Goal: Information Seeking & Learning: Check status

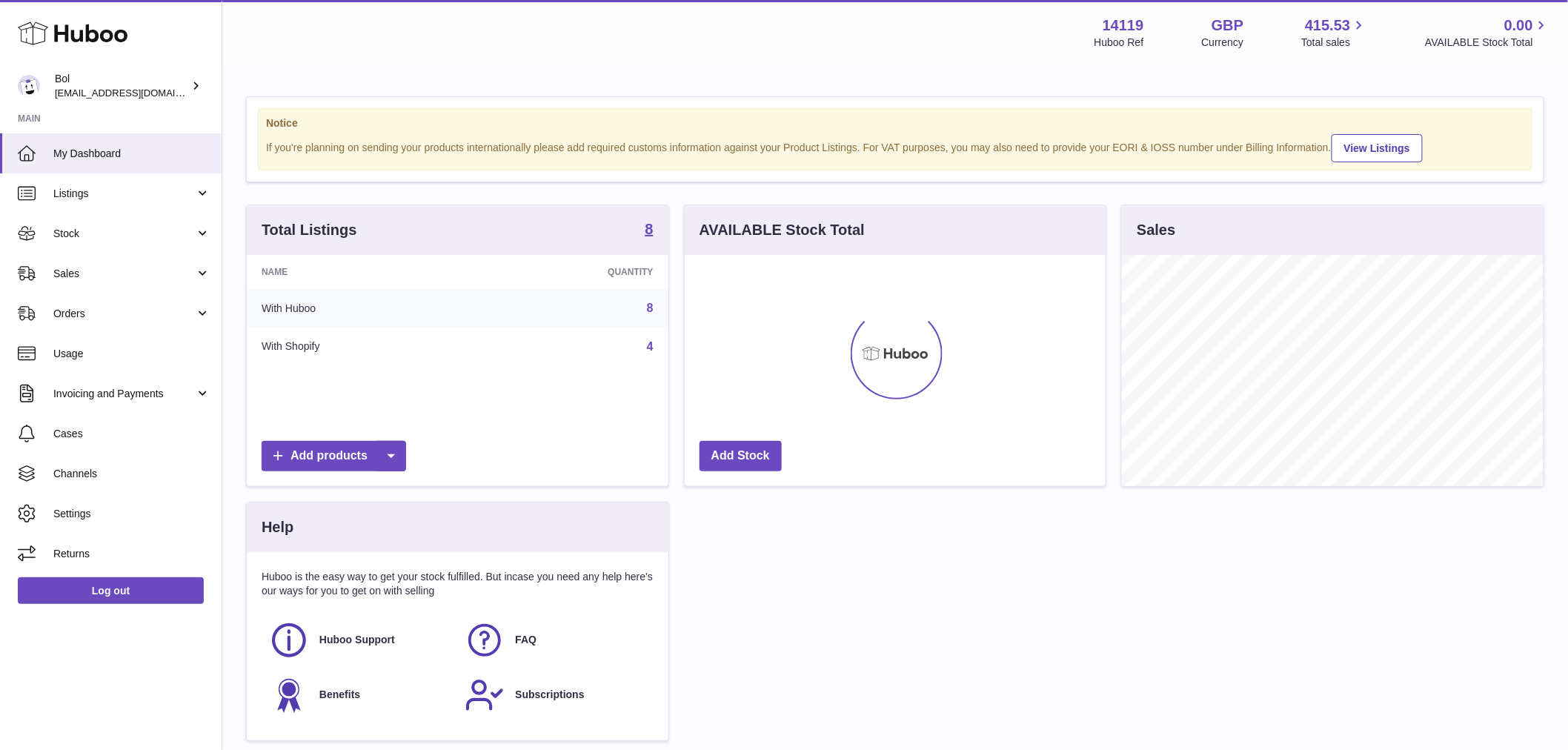
scroll to position [231, 421]
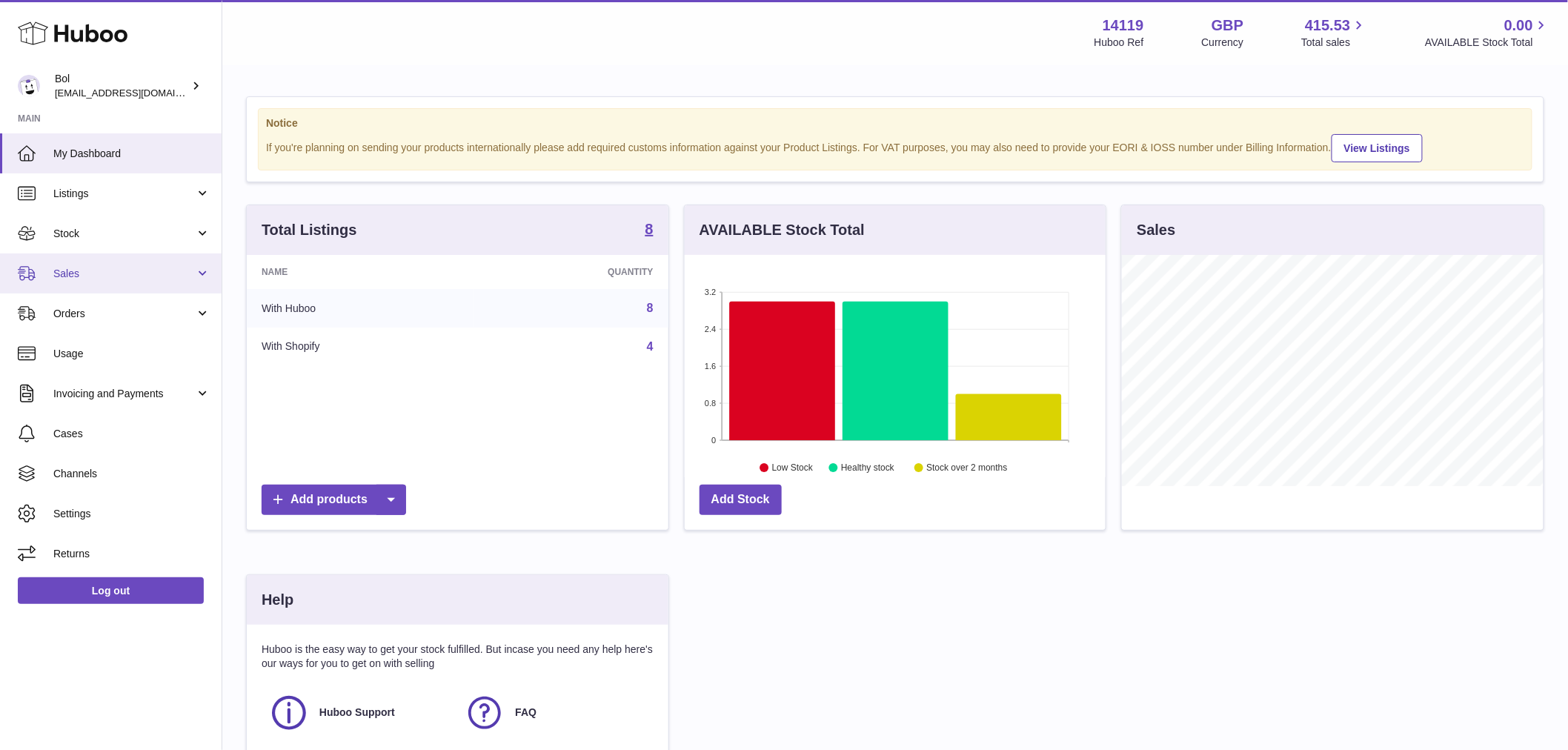
click at [102, 290] on link "Sales" at bounding box center [110, 273] width 222 height 40
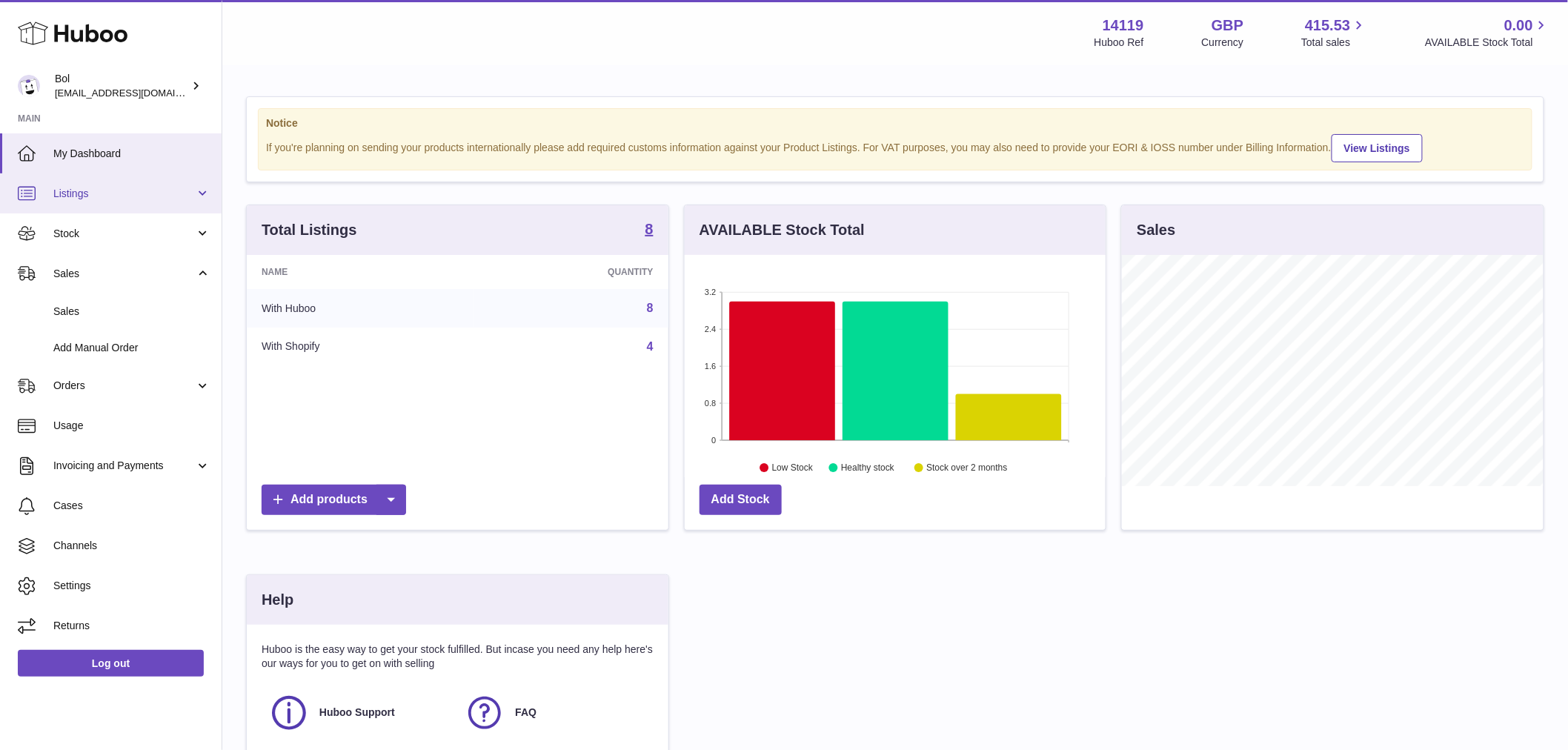
click at [103, 202] on link "Listings" at bounding box center [110, 193] width 222 height 40
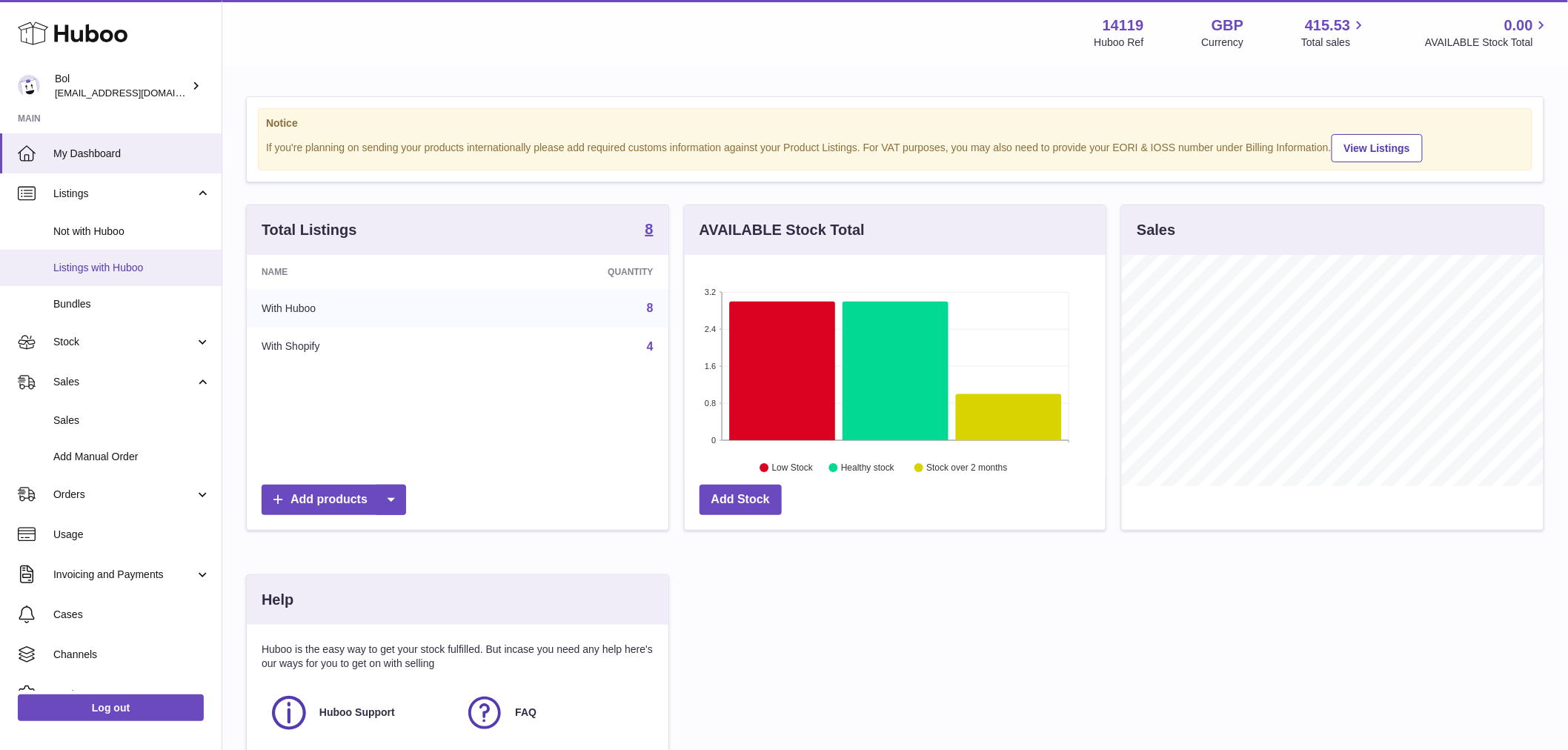
click at [129, 261] on span "Listings with Huboo" at bounding box center [131, 268] width 157 height 14
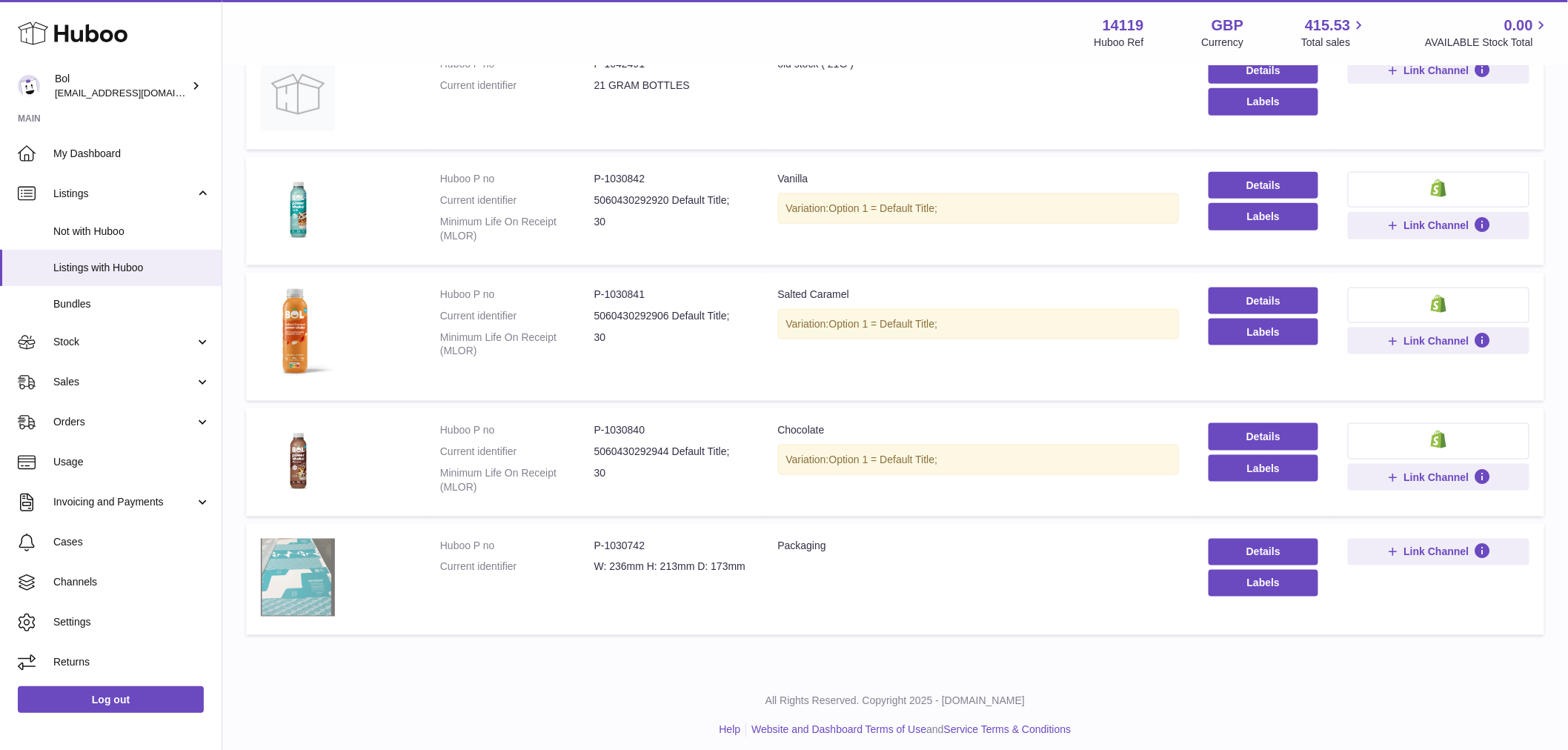
scroll to position [634, 0]
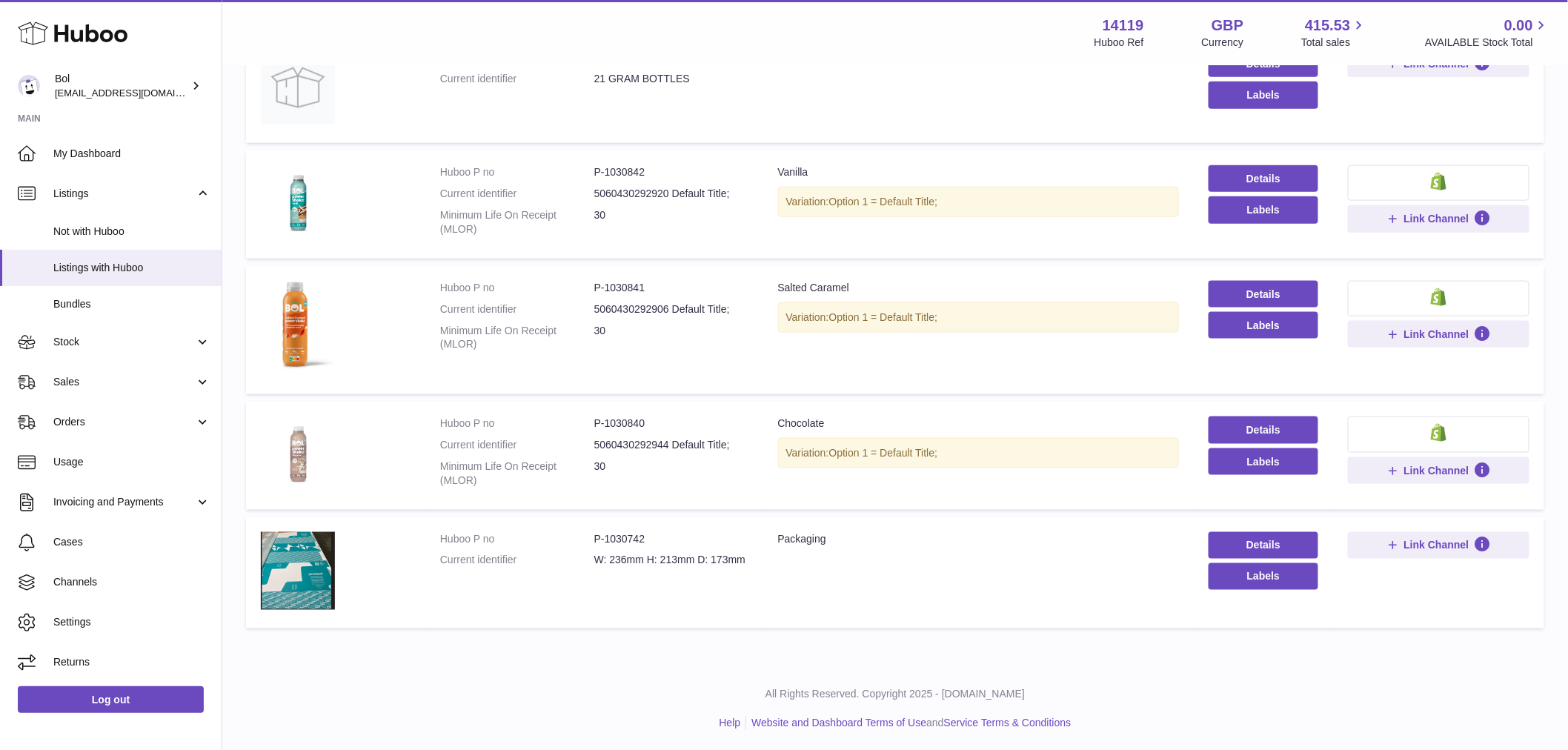
click at [280, 454] on img at bounding box center [297, 453] width 74 height 74
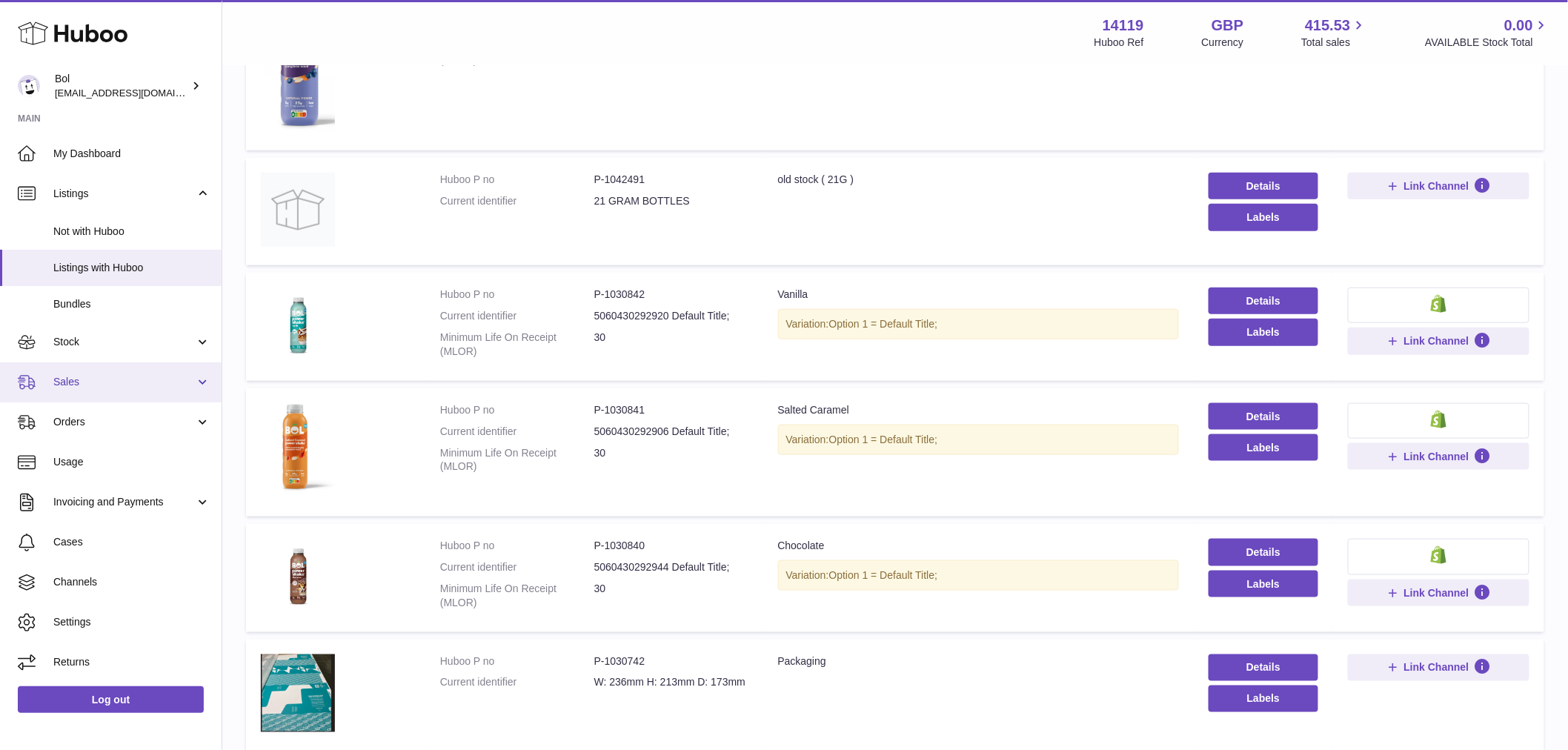
scroll to position [387, 0]
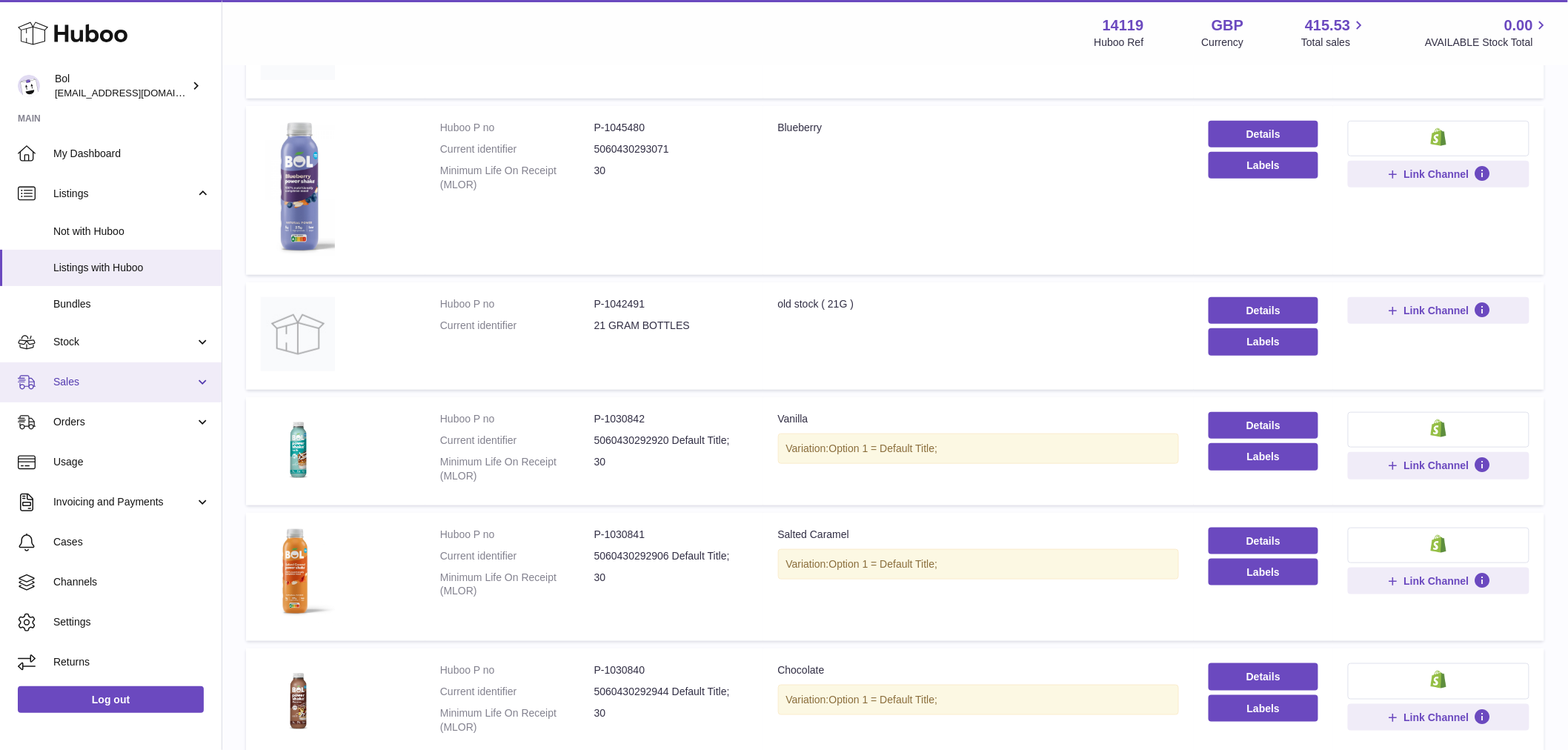
click at [79, 379] on span "Sales" at bounding box center [123, 382] width 142 height 14
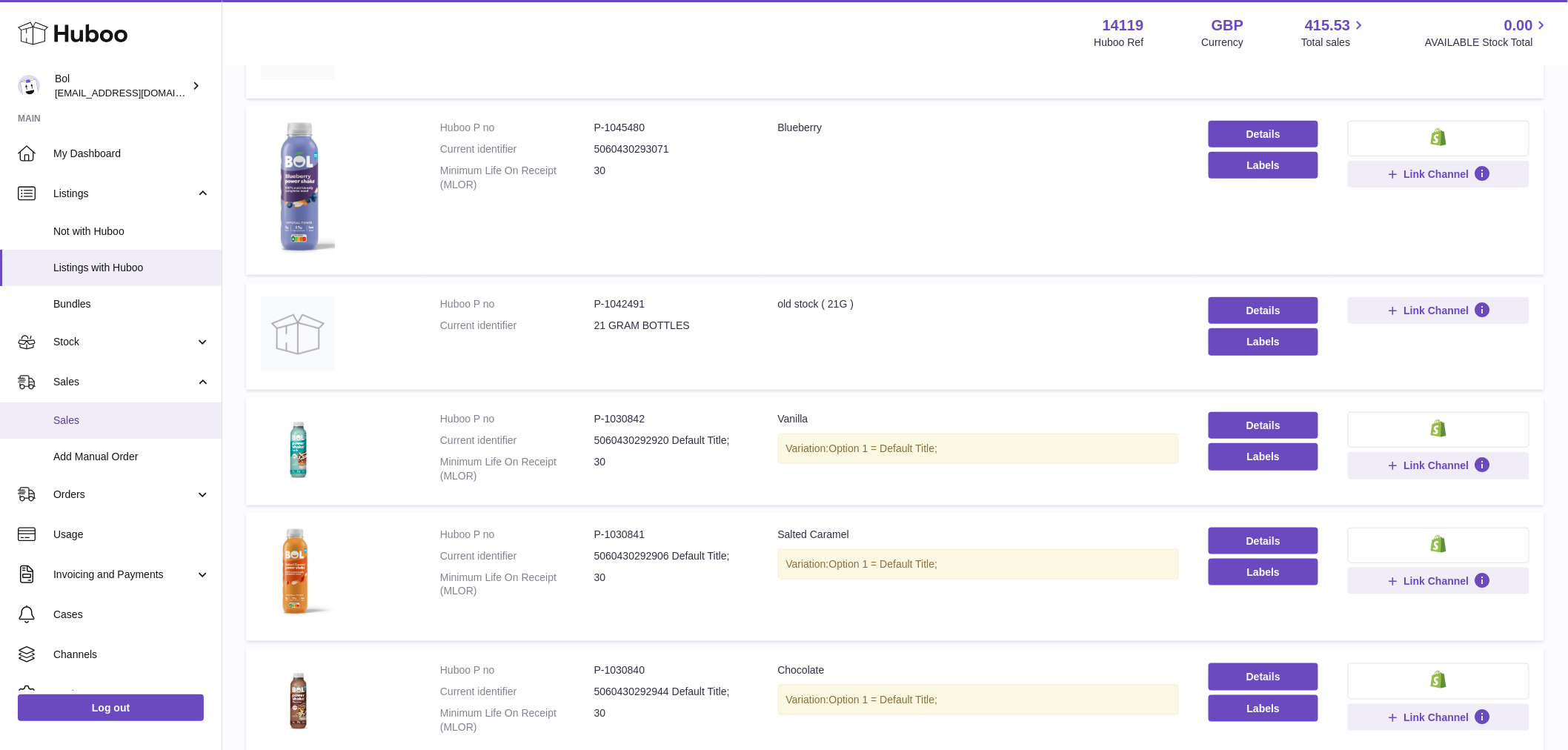
click at [77, 419] on span "Sales" at bounding box center [131, 420] width 157 height 14
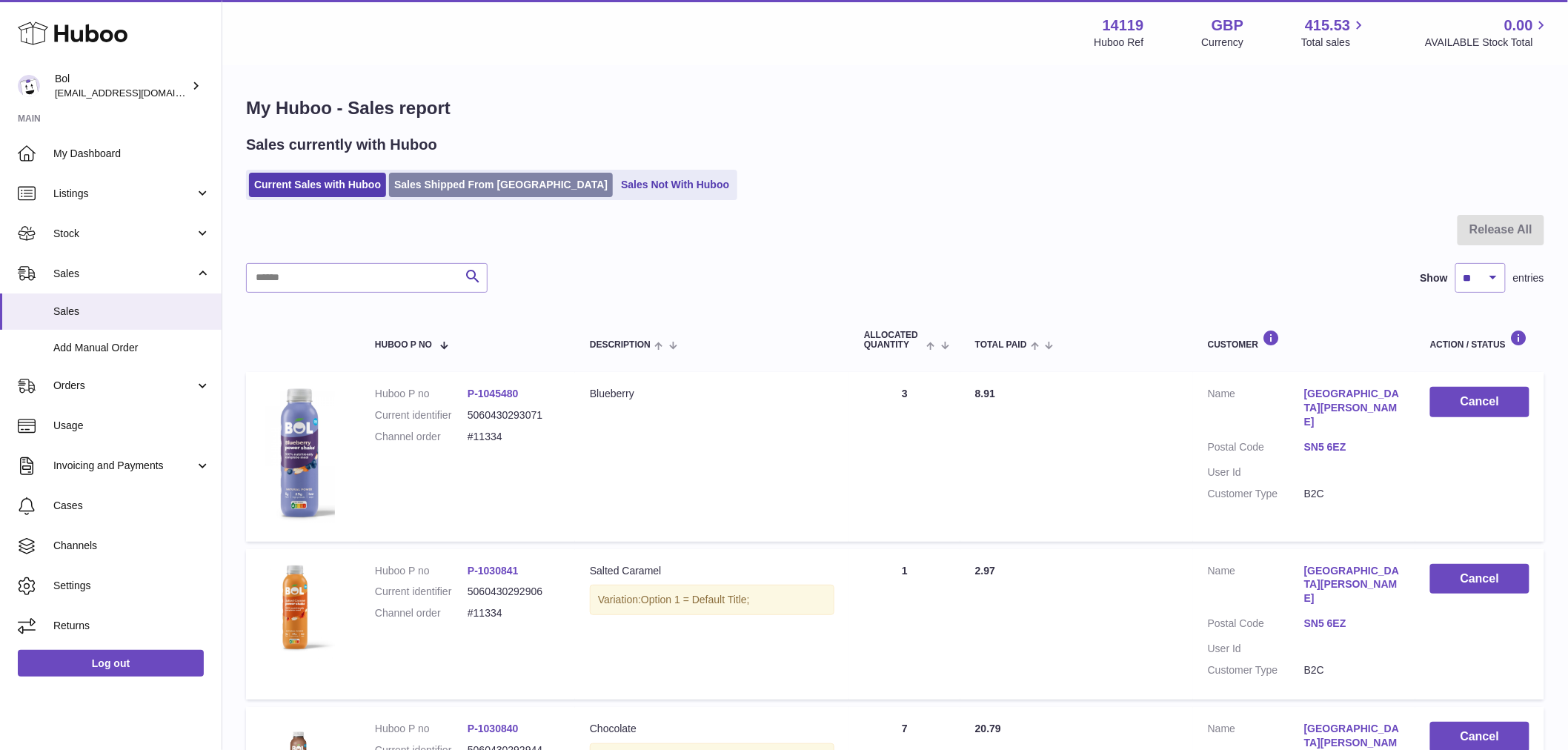
click at [470, 186] on link "Sales Shipped From Huboo" at bounding box center [500, 185] width 224 height 24
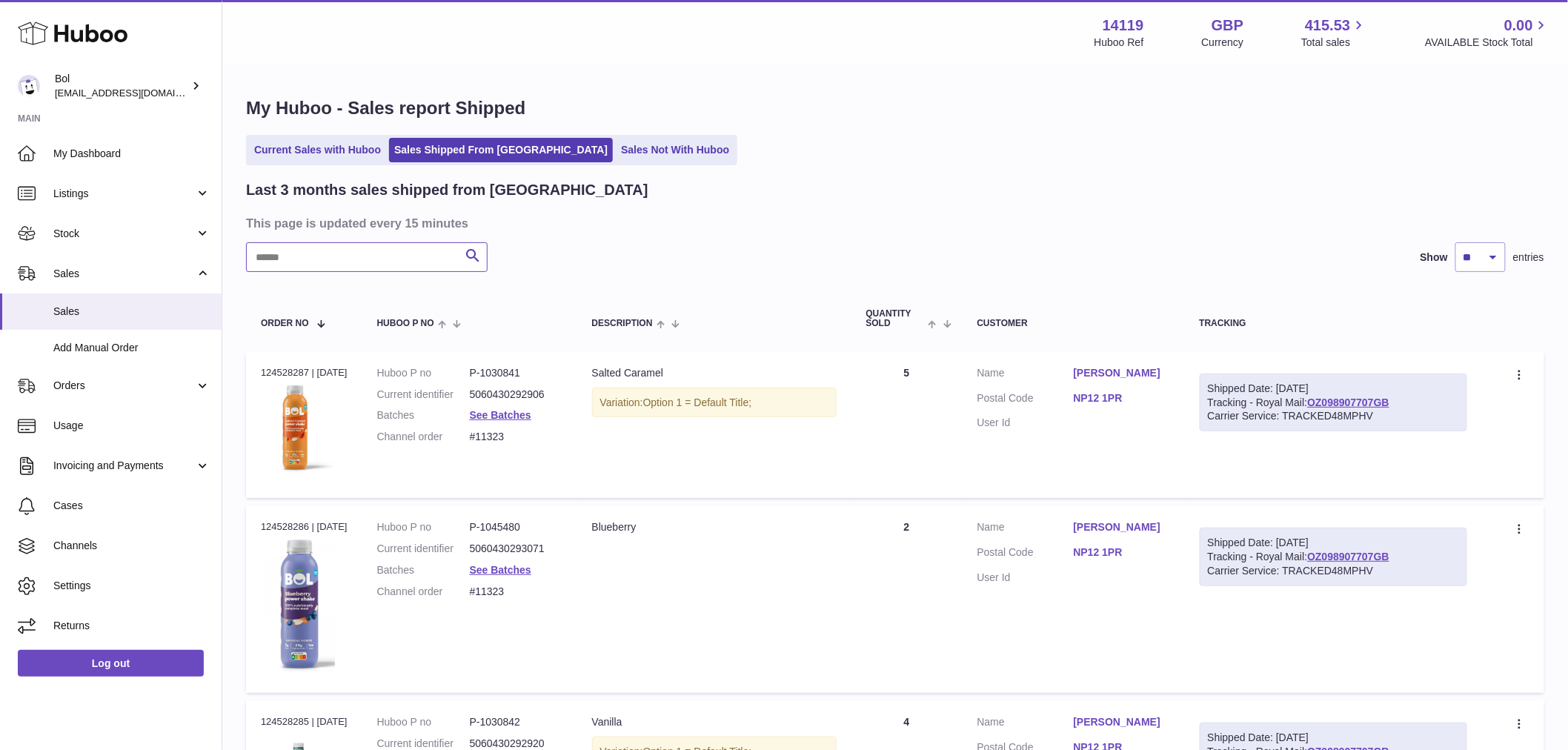
click at [386, 264] on input "text" at bounding box center [367, 258] width 242 height 30
click at [366, 264] on input "text" at bounding box center [367, 258] width 242 height 30
type input "*****"
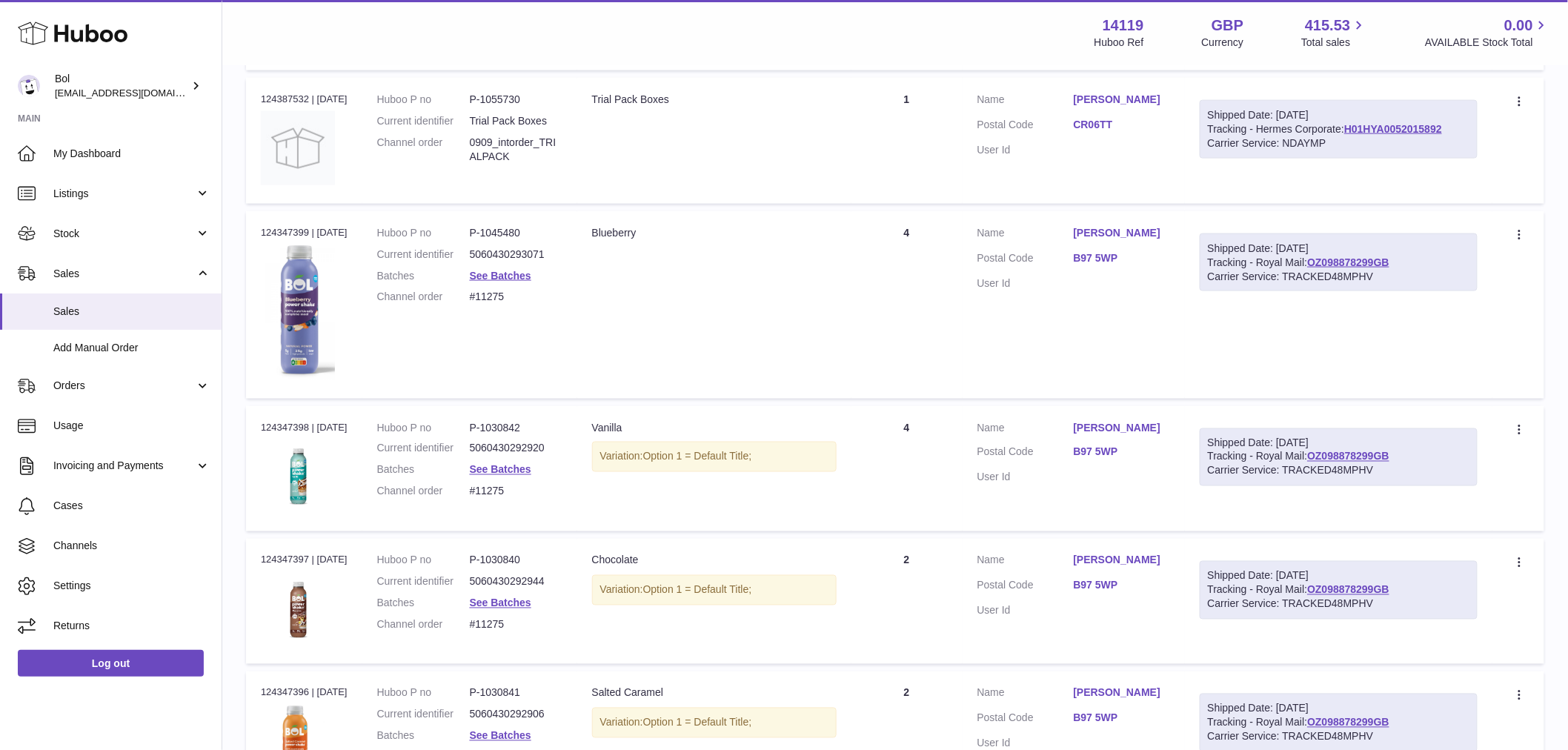
scroll to position [164, 0]
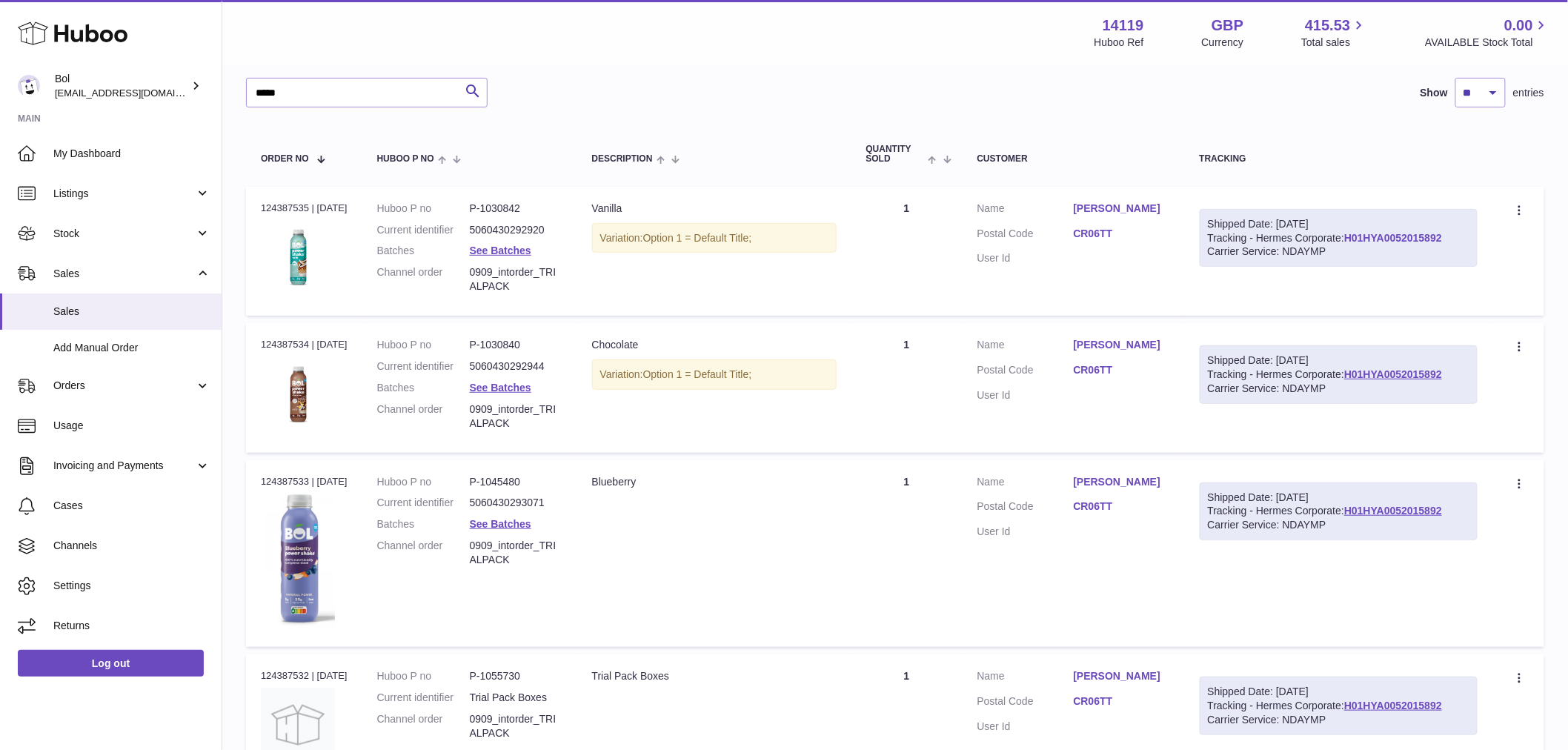
click at [1344, 244] on link "H01HYA0052015892" at bounding box center [1393, 238] width 97 height 12
click at [1100, 213] on link "Scott Sutcliffe" at bounding box center [1122, 209] width 97 height 14
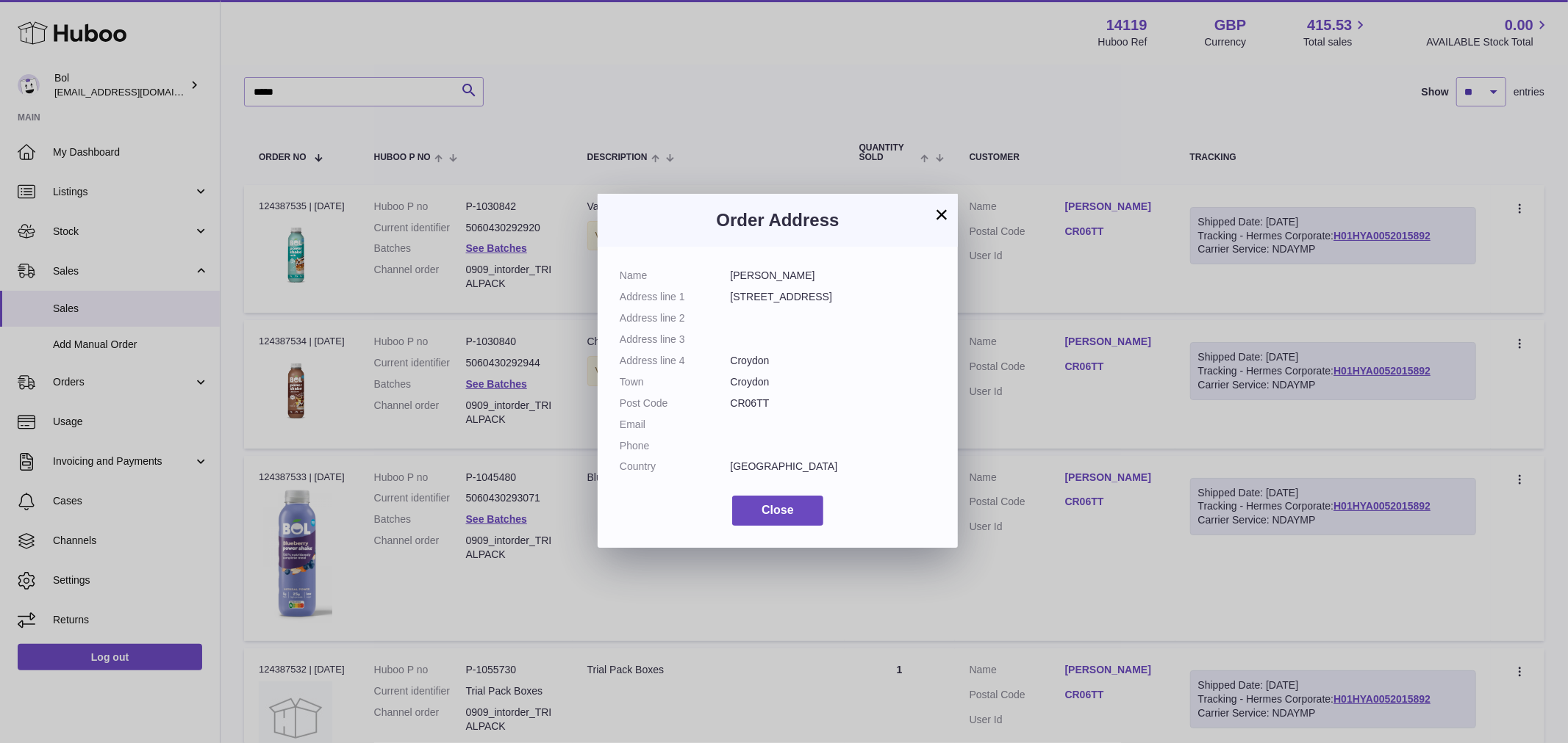
drag, startPoint x: 782, startPoint y: 405, endPoint x: 713, endPoint y: 398, distance: 69.4
click at [713, 398] on dl "Name Scott Sutcliffe Address line 1 5 Addiscombe Court Road Address line 2 Addr…" at bounding box center [777, 375] width 316 height 212
copy dl "CR06TT"
click at [236, 240] on div "× Order Address Name Scott Sutcliffe Address line 1 5 Addiscombe Court Road Add…" at bounding box center [784, 372] width 1568 height 743
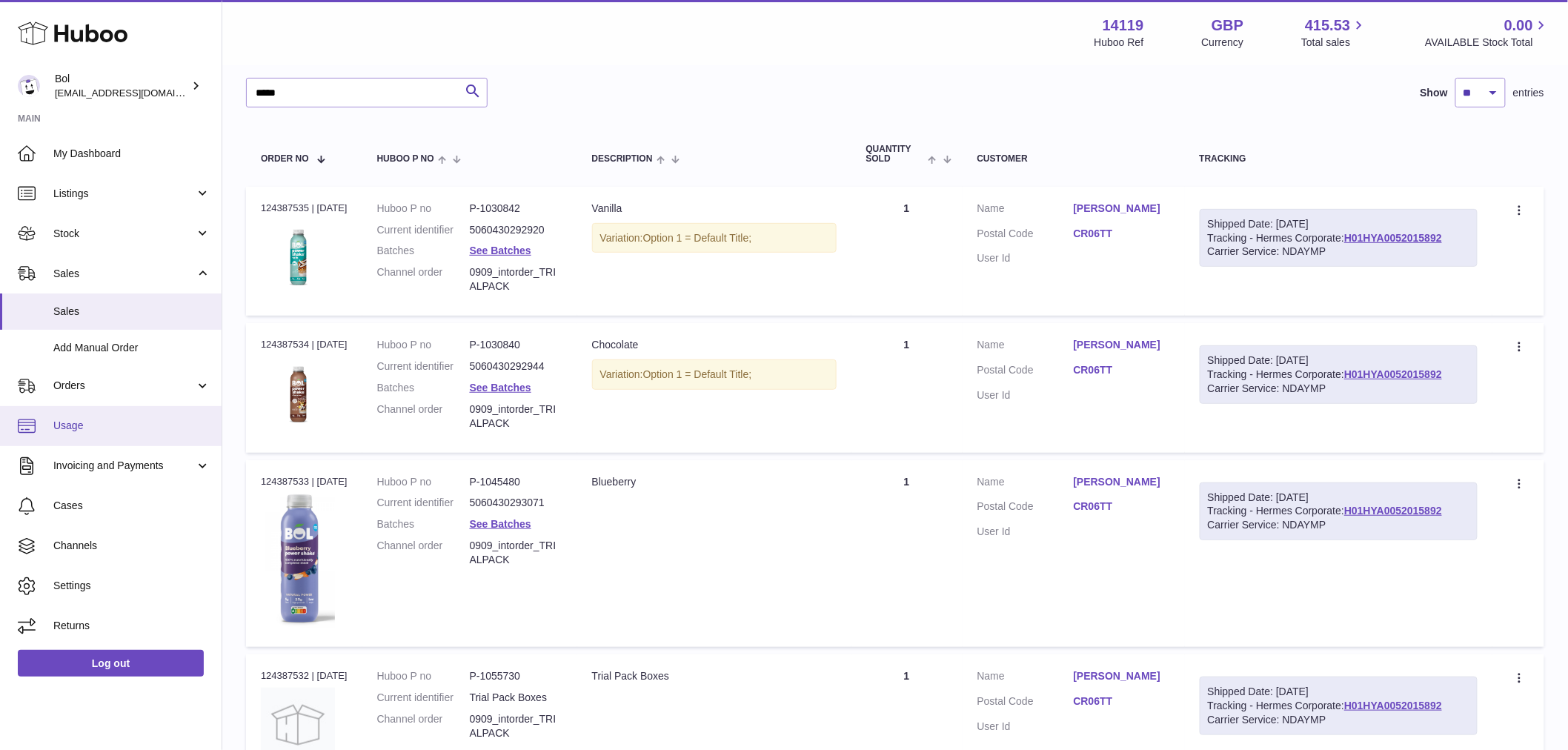
click at [92, 430] on span "Usage" at bounding box center [131, 425] width 157 height 14
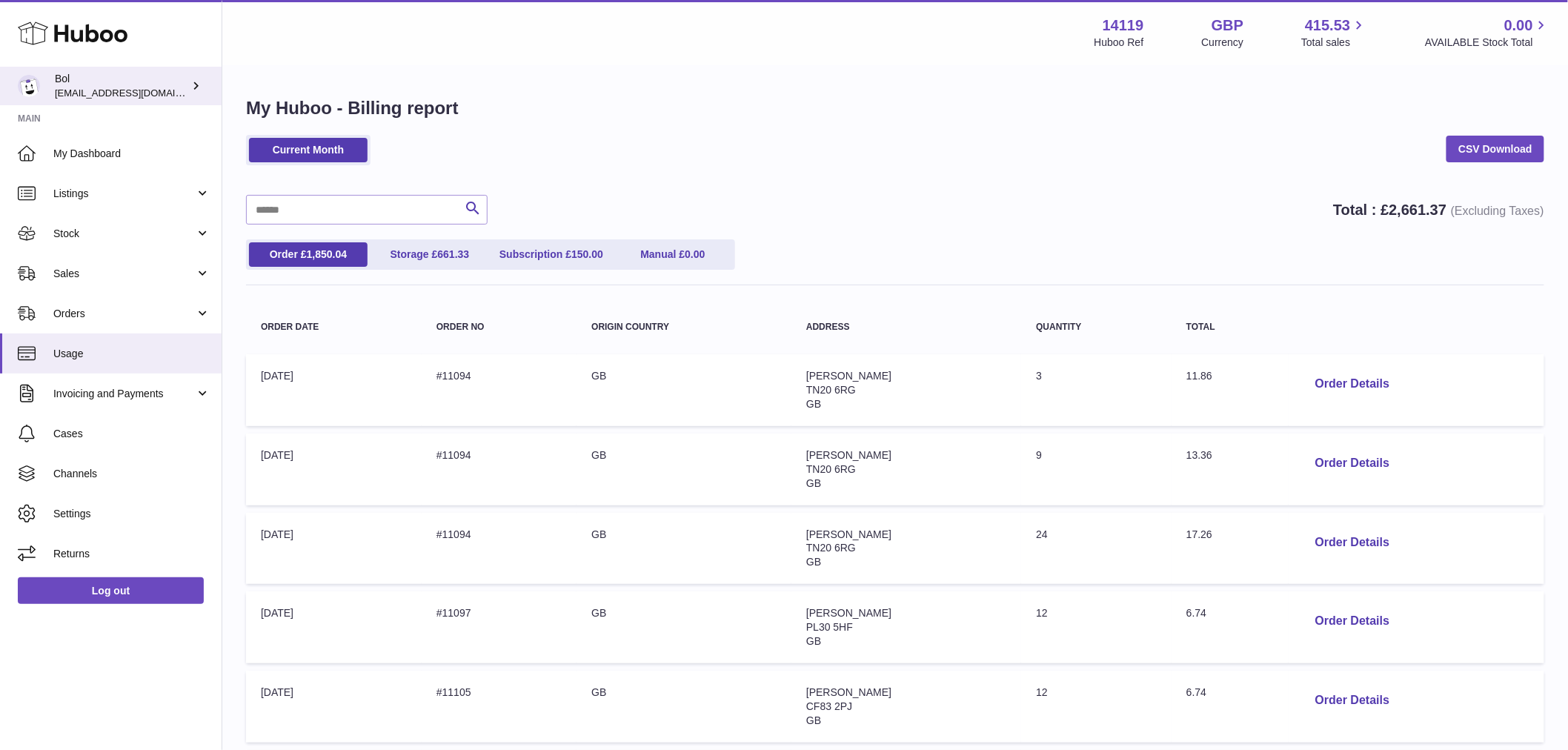
click at [84, 90] on span "[EMAIL_ADDRESS][DOMAIN_NAME]" at bounding box center [136, 93] width 163 height 12
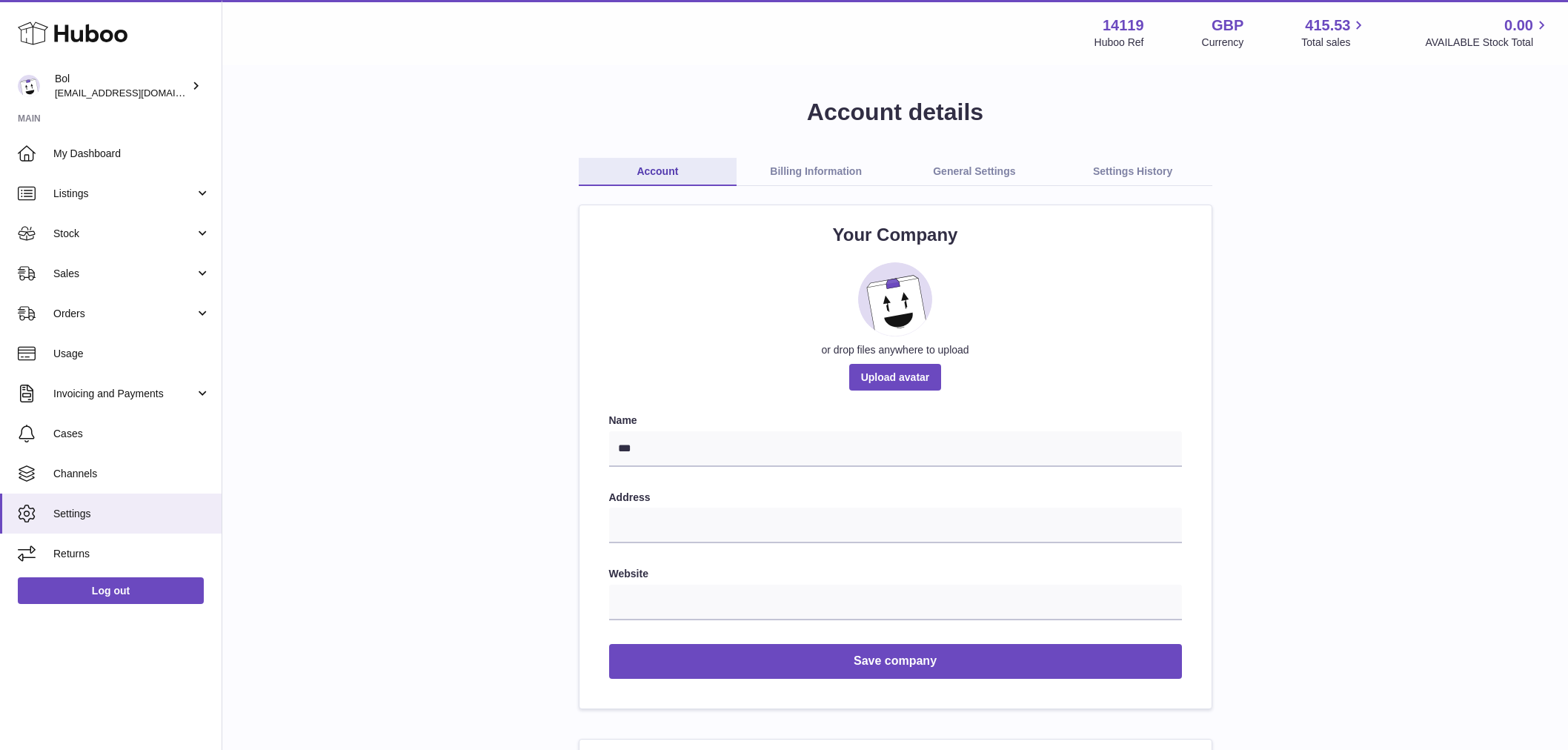
click at [122, 153] on span "My Dashboard" at bounding box center [131, 154] width 157 height 14
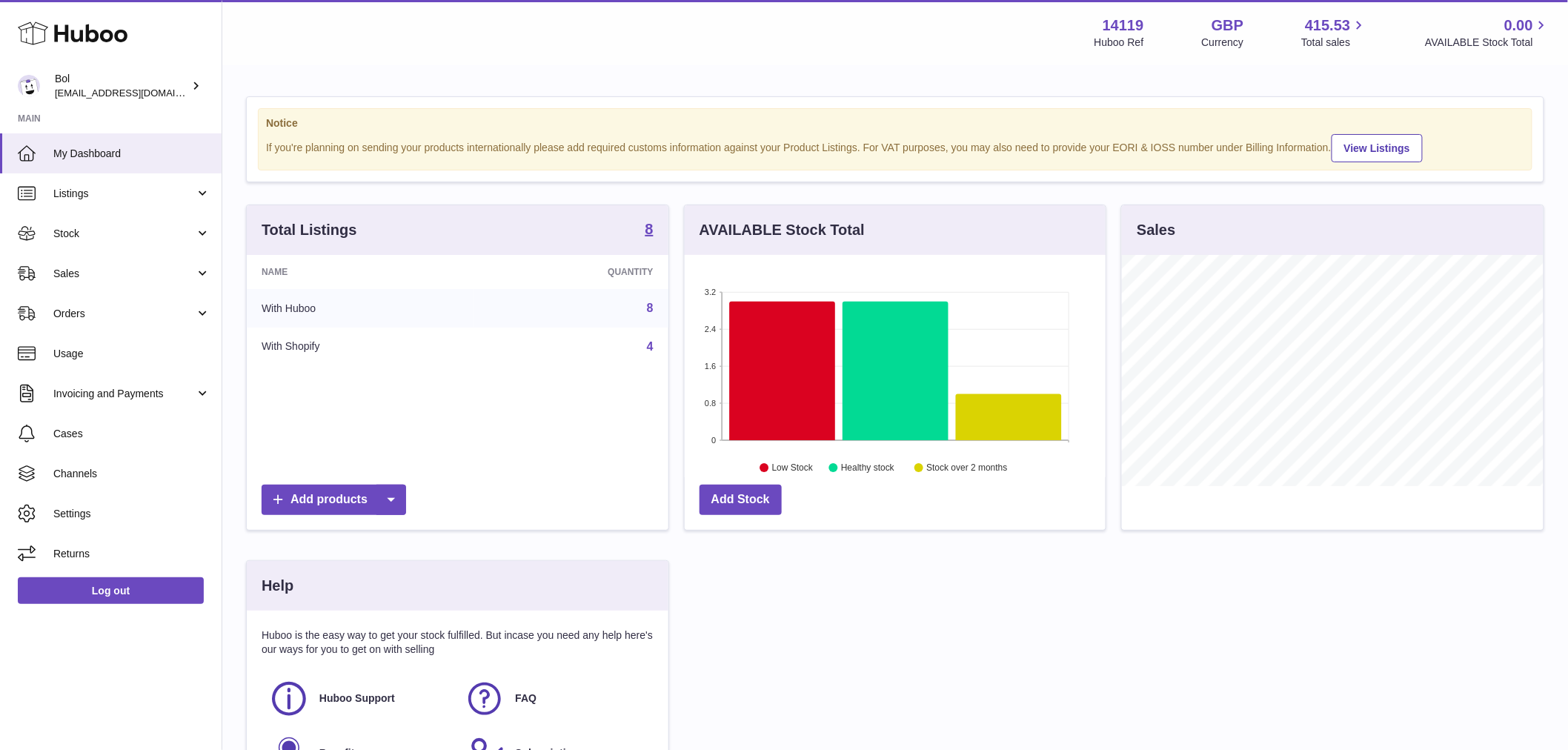
scroll to position [231, 421]
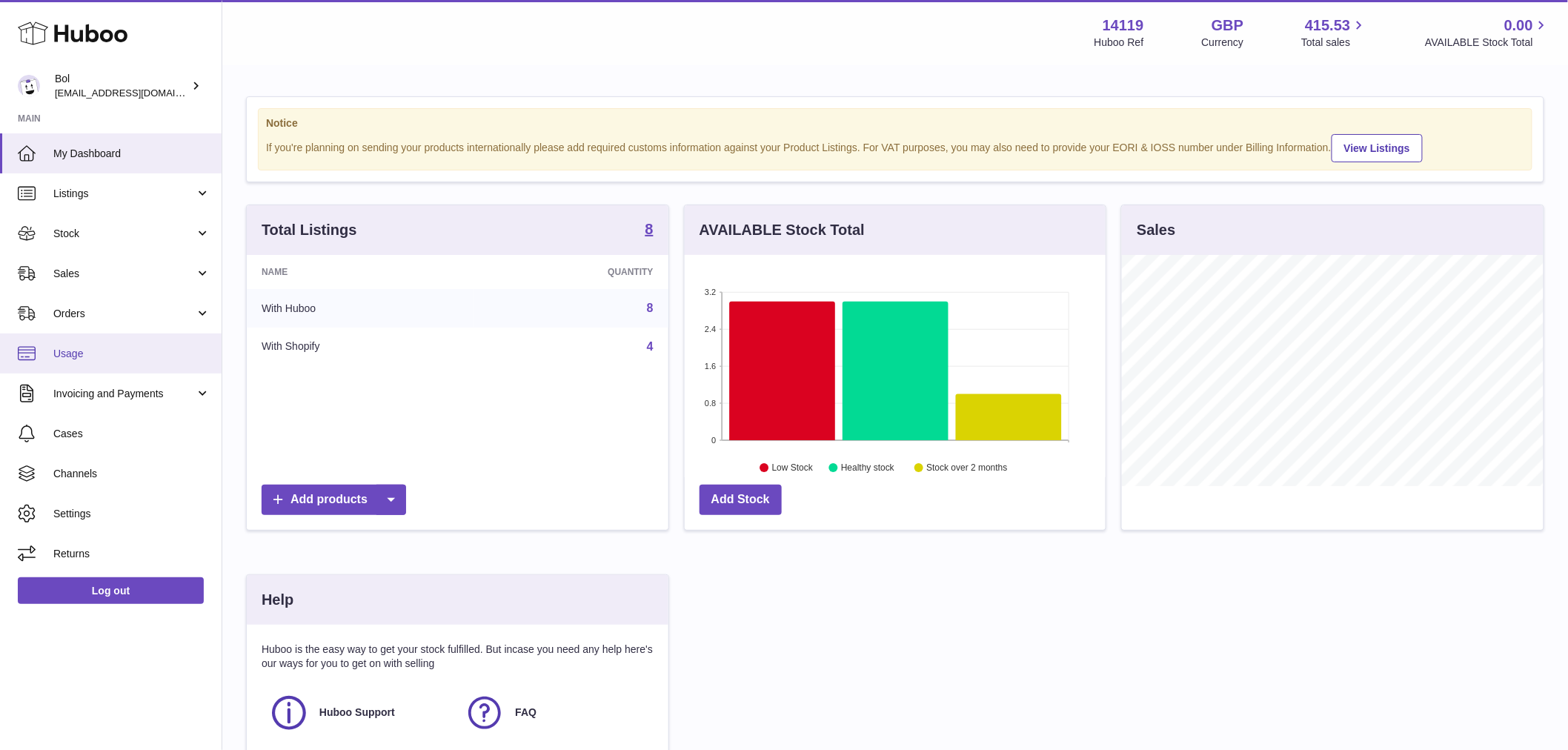
click at [88, 347] on span "Usage" at bounding box center [131, 354] width 157 height 14
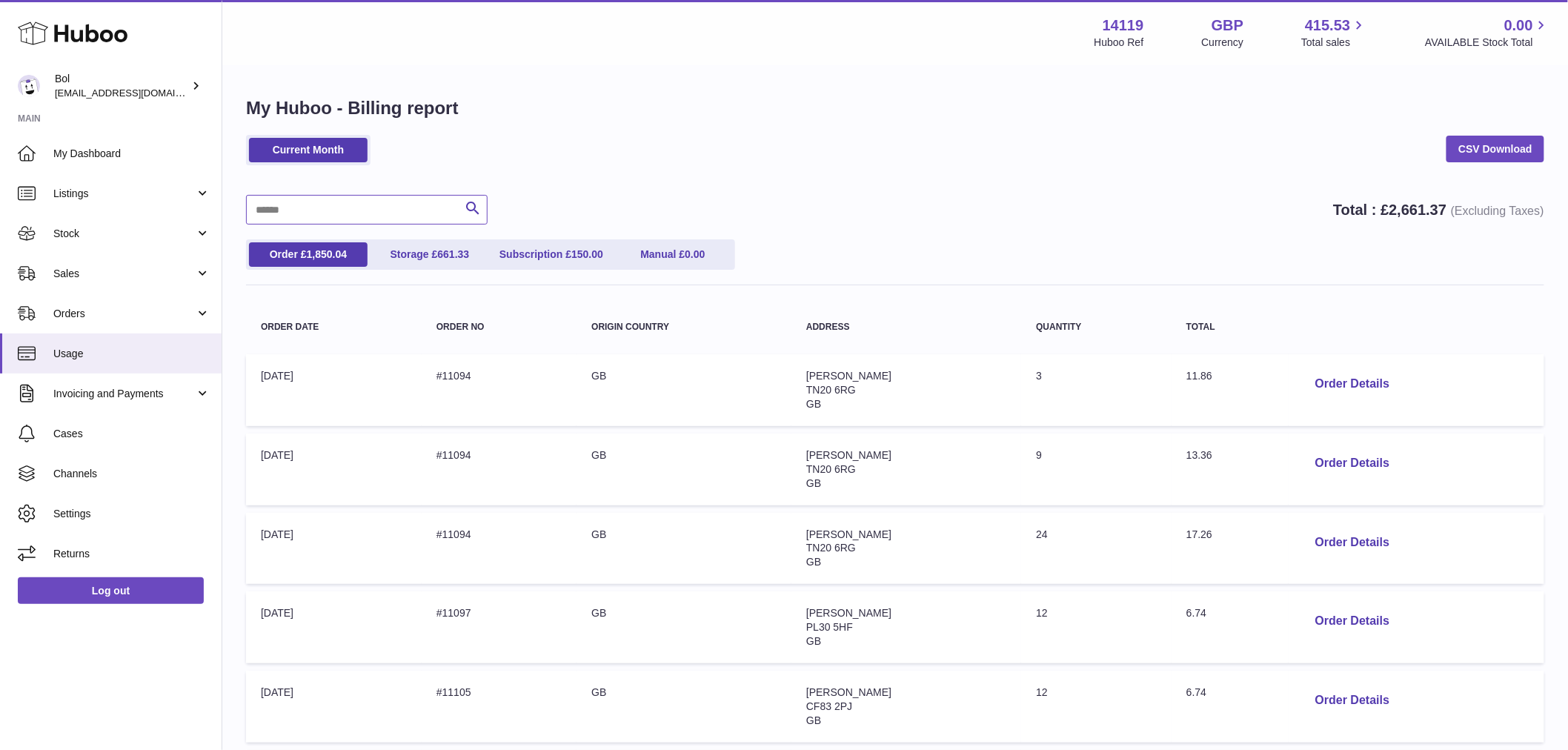
click at [390, 208] on input "text" at bounding box center [367, 210] width 242 height 30
paste input "******"
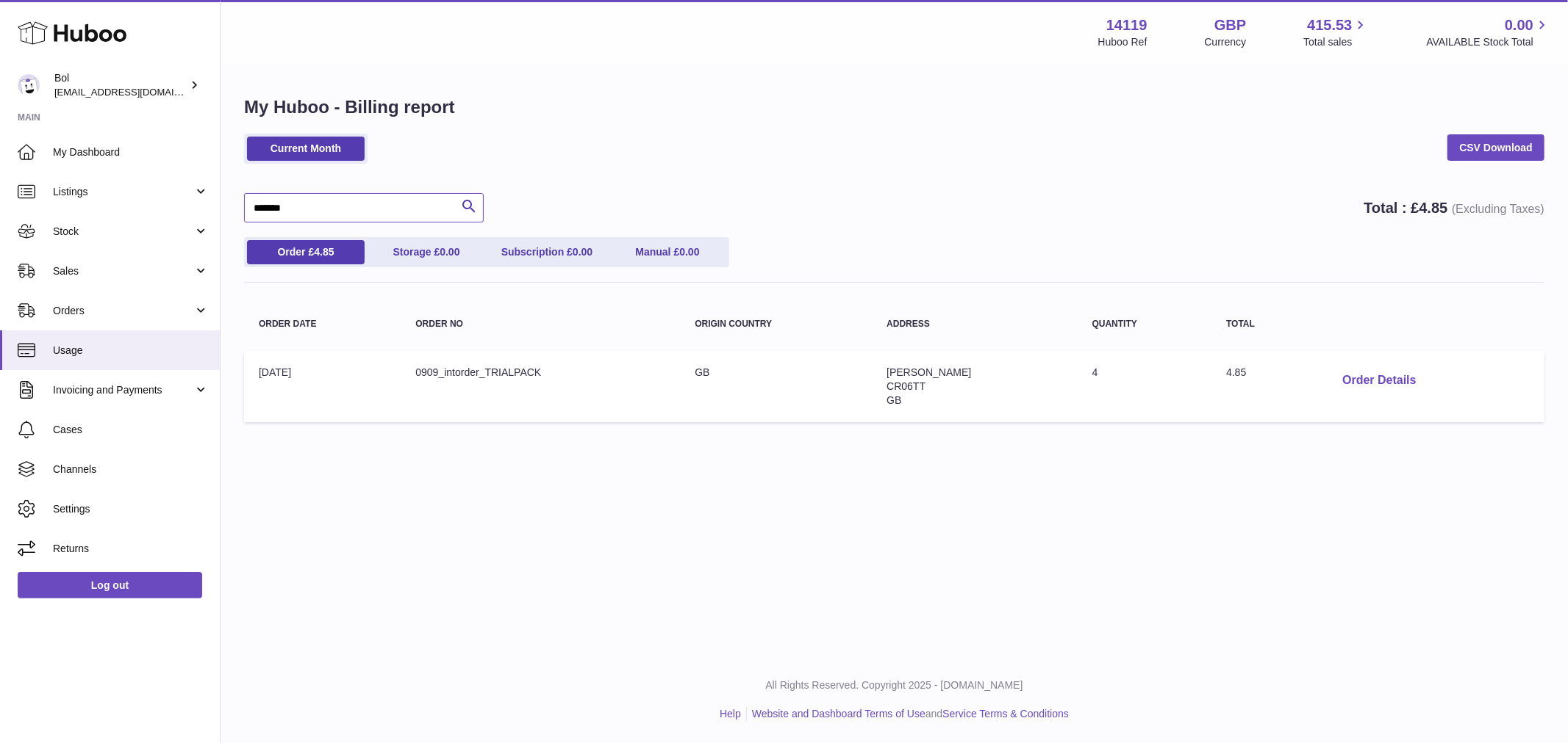
type input "******"
click at [1369, 385] on button "Order Details" at bounding box center [1378, 380] width 97 height 30
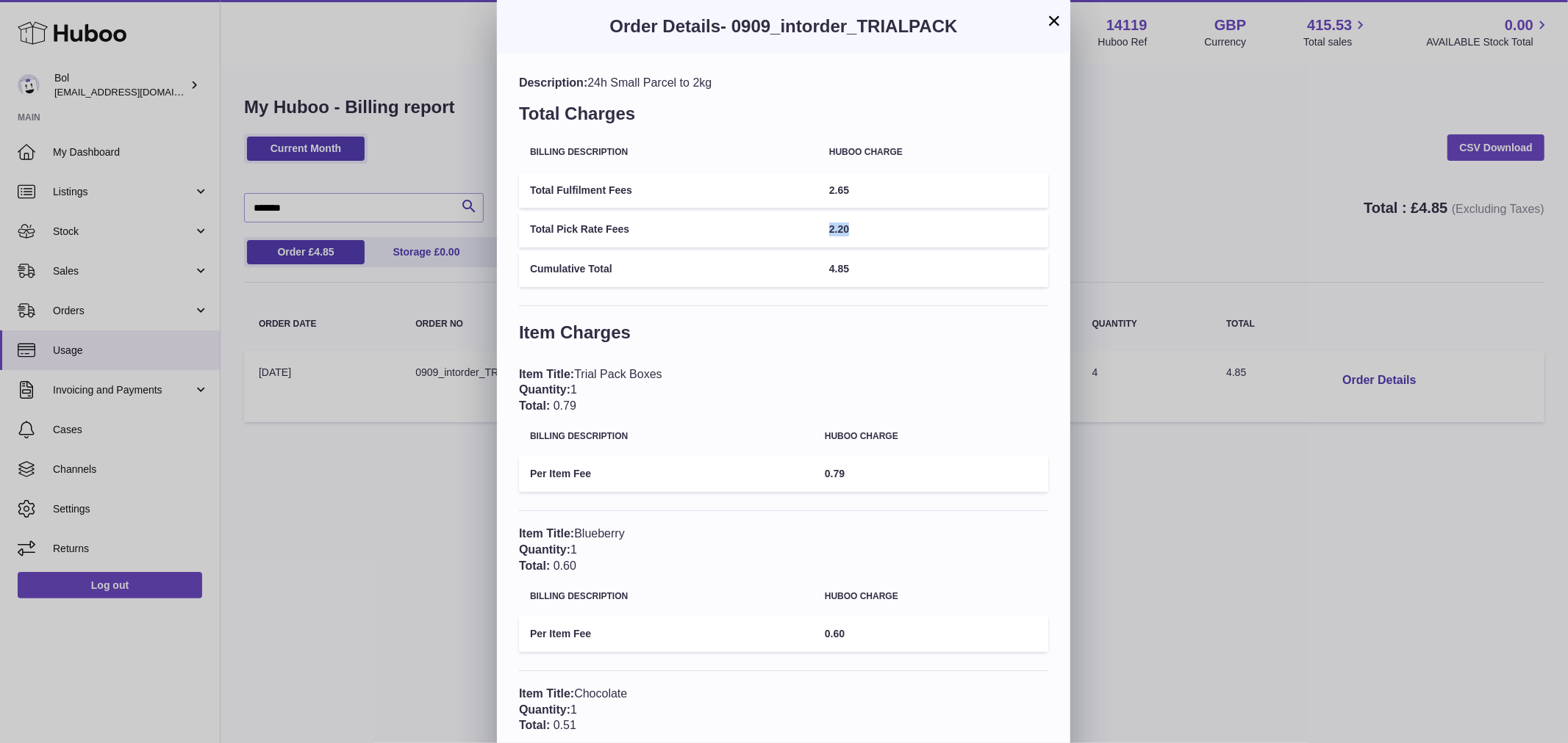
drag, startPoint x: 862, startPoint y: 225, endPoint x: 833, endPoint y: 228, distance: 29.2
click at [833, 228] on td "2.20" at bounding box center [932, 229] width 230 height 36
click at [885, 261] on td "4.85" at bounding box center [932, 269] width 230 height 36
click at [746, 190] on td "Total Fulfilment Fees" at bounding box center [668, 190] width 299 height 36
drag, startPoint x: 745, startPoint y: 191, endPoint x: 813, endPoint y: 194, distance: 68.1
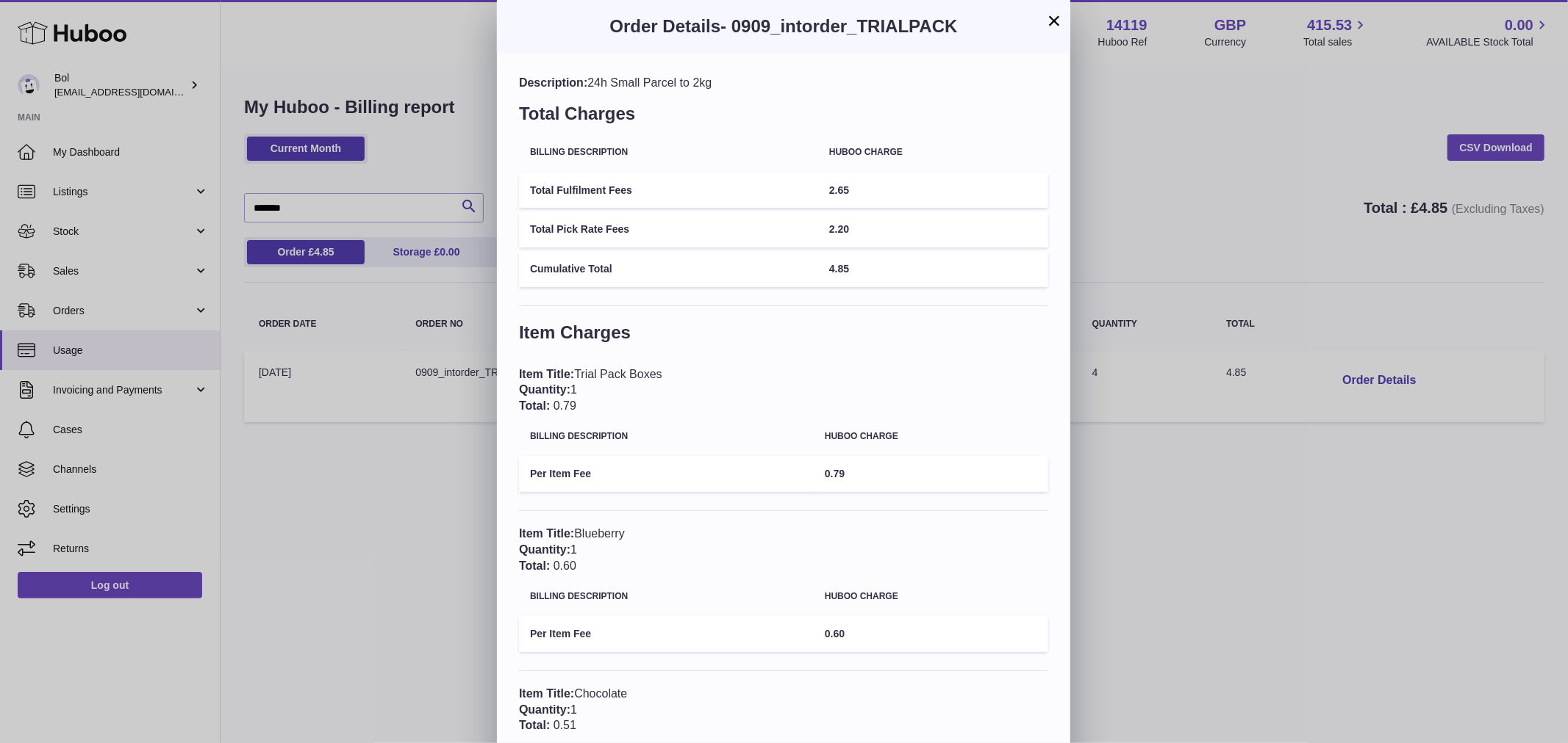
click at [745, 195] on td "Total Fulfilment Fees" at bounding box center [668, 190] width 299 height 36
drag, startPoint x: 848, startPoint y: 186, endPoint x: 887, endPoint y: 190, distance: 39.2
click at [812, 188] on tr "Total Fulfilment Fees 2.65" at bounding box center [784, 190] width 530 height 36
drag, startPoint x: 879, startPoint y: 186, endPoint x: 818, endPoint y: 190, distance: 61.1
click at [818, 190] on tr "Total Fulfilment Fees 2.65" at bounding box center [784, 190] width 530 height 36
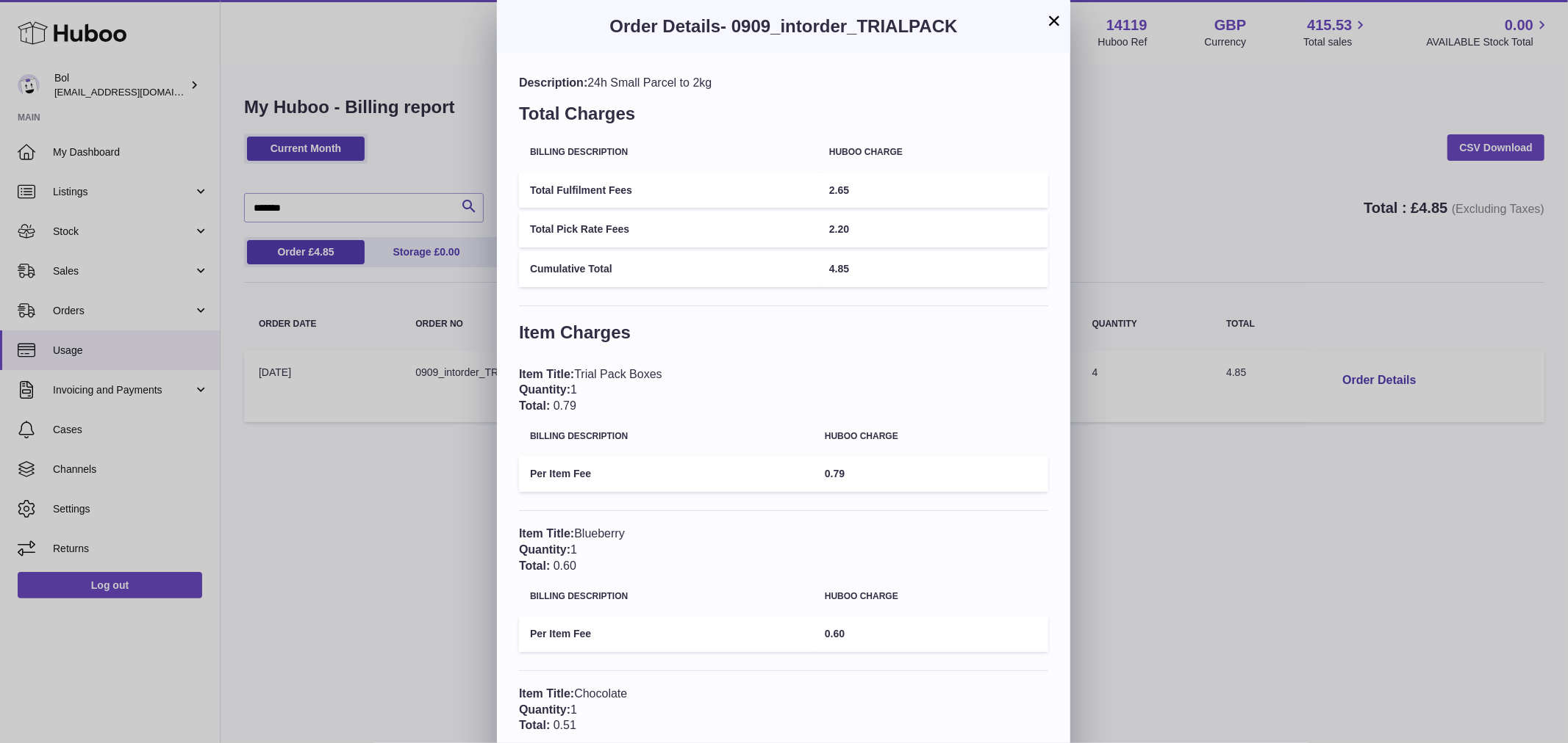
click at [909, 219] on td "2.20" at bounding box center [932, 229] width 230 height 36
click at [861, 234] on td "2.20" at bounding box center [932, 229] width 230 height 36
drag, startPoint x: 861, startPoint y: 234, endPoint x: 820, endPoint y: 233, distance: 41.0
click at [798, 240] on tr "Total Pick Rate Fees 2.20" at bounding box center [784, 229] width 530 height 36
drag, startPoint x: 866, startPoint y: 265, endPoint x: 833, endPoint y: 272, distance: 33.7
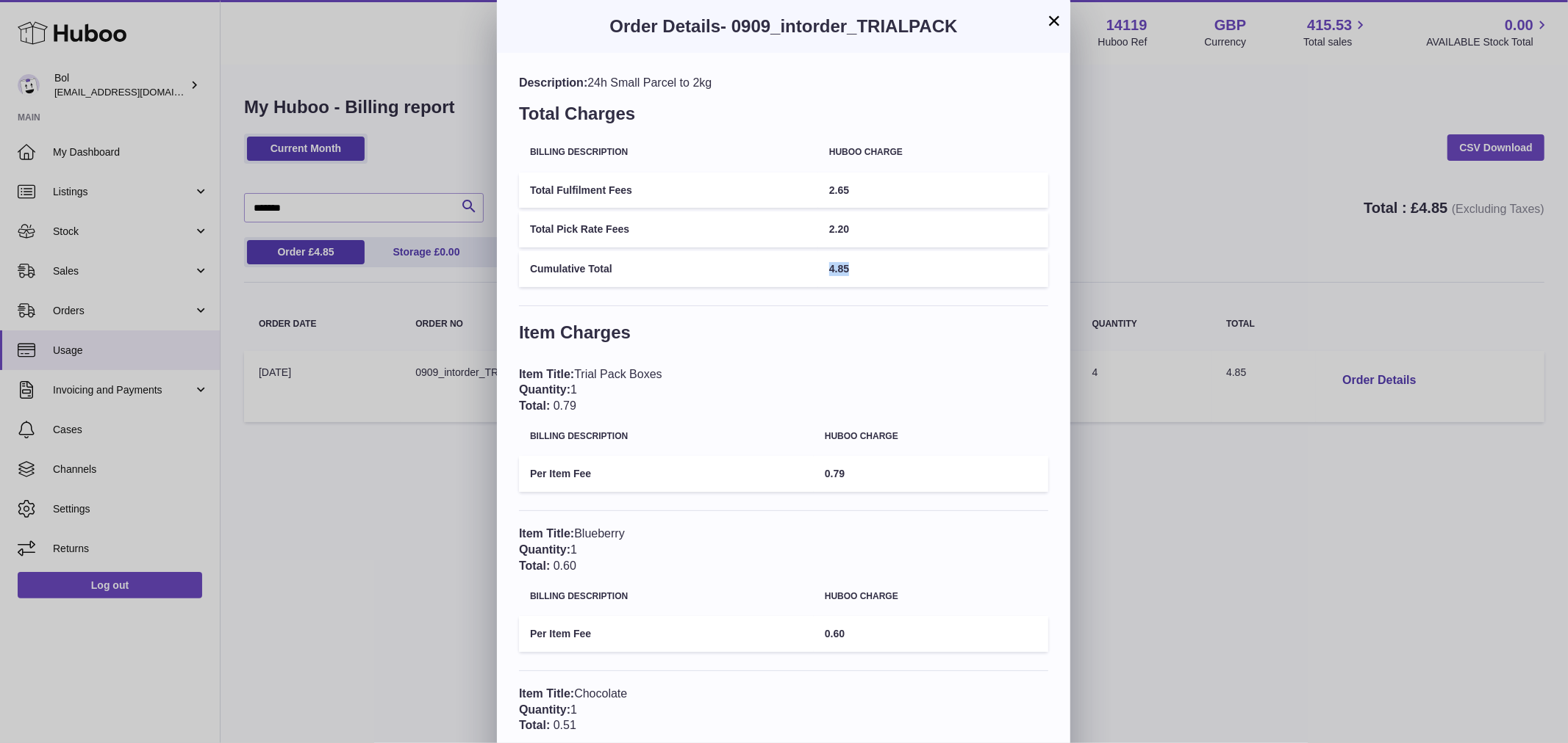
click at [833, 272] on td "4.85" at bounding box center [932, 269] width 230 height 36
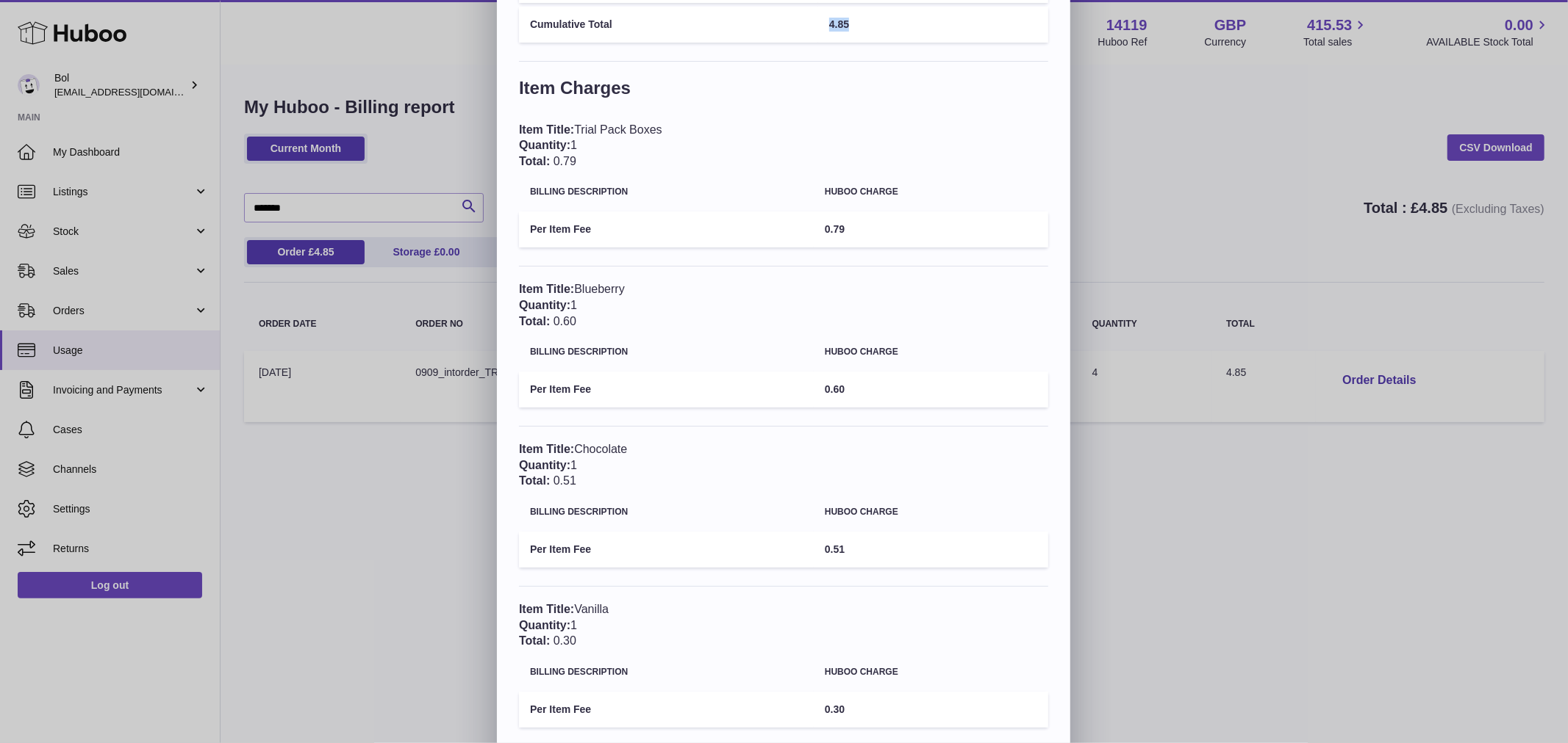
scroll to position [310, 0]
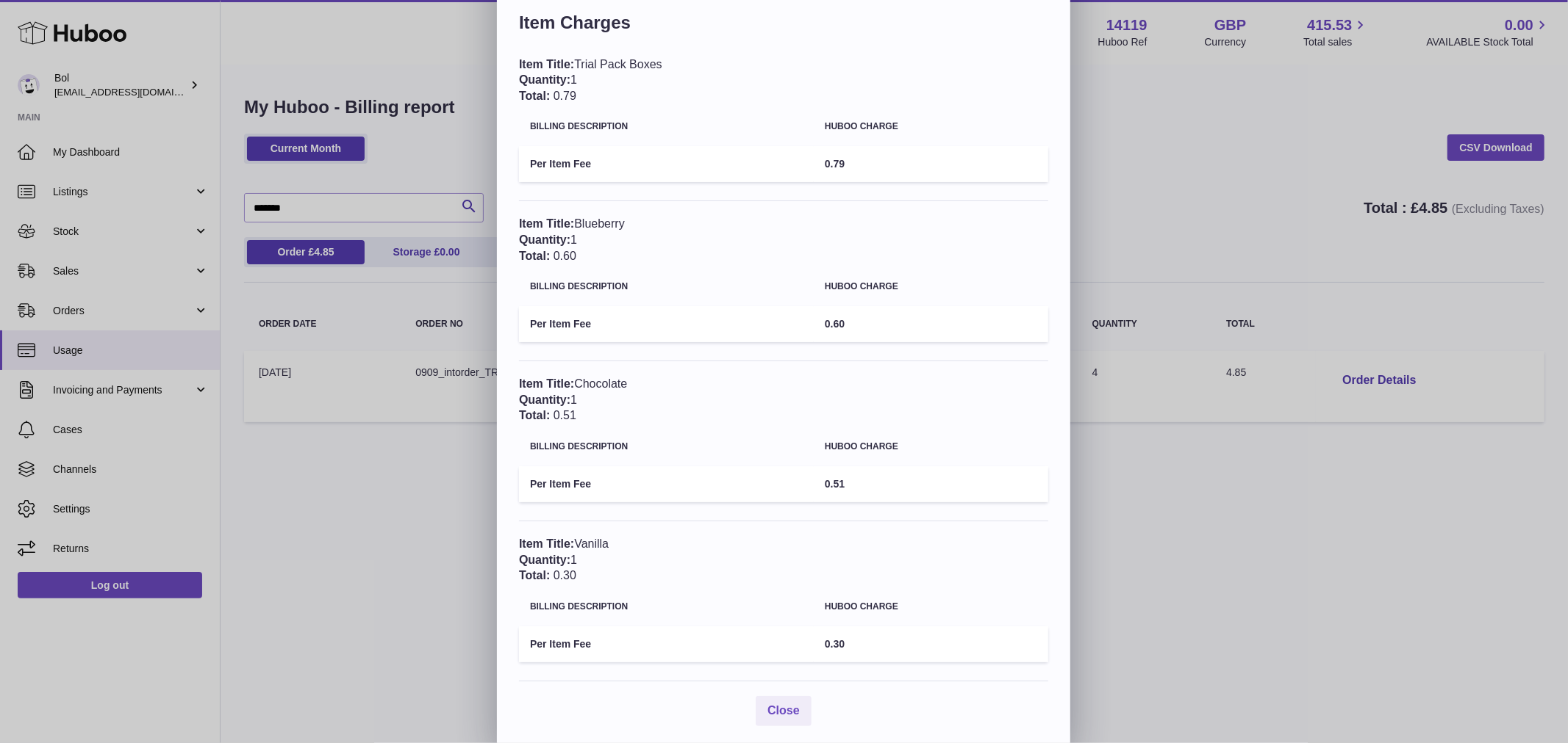
click at [776, 329] on td "Per Item Fee" at bounding box center [667, 324] width 295 height 36
click at [671, 471] on td "Per Item Fee" at bounding box center [667, 484] width 295 height 36
click at [829, 465] on table "Billing Description Huboo charge Per Item Fee 0.51" at bounding box center [784, 466] width 530 height 78
click at [783, 634] on td "Per Item Fee" at bounding box center [667, 645] width 295 height 36
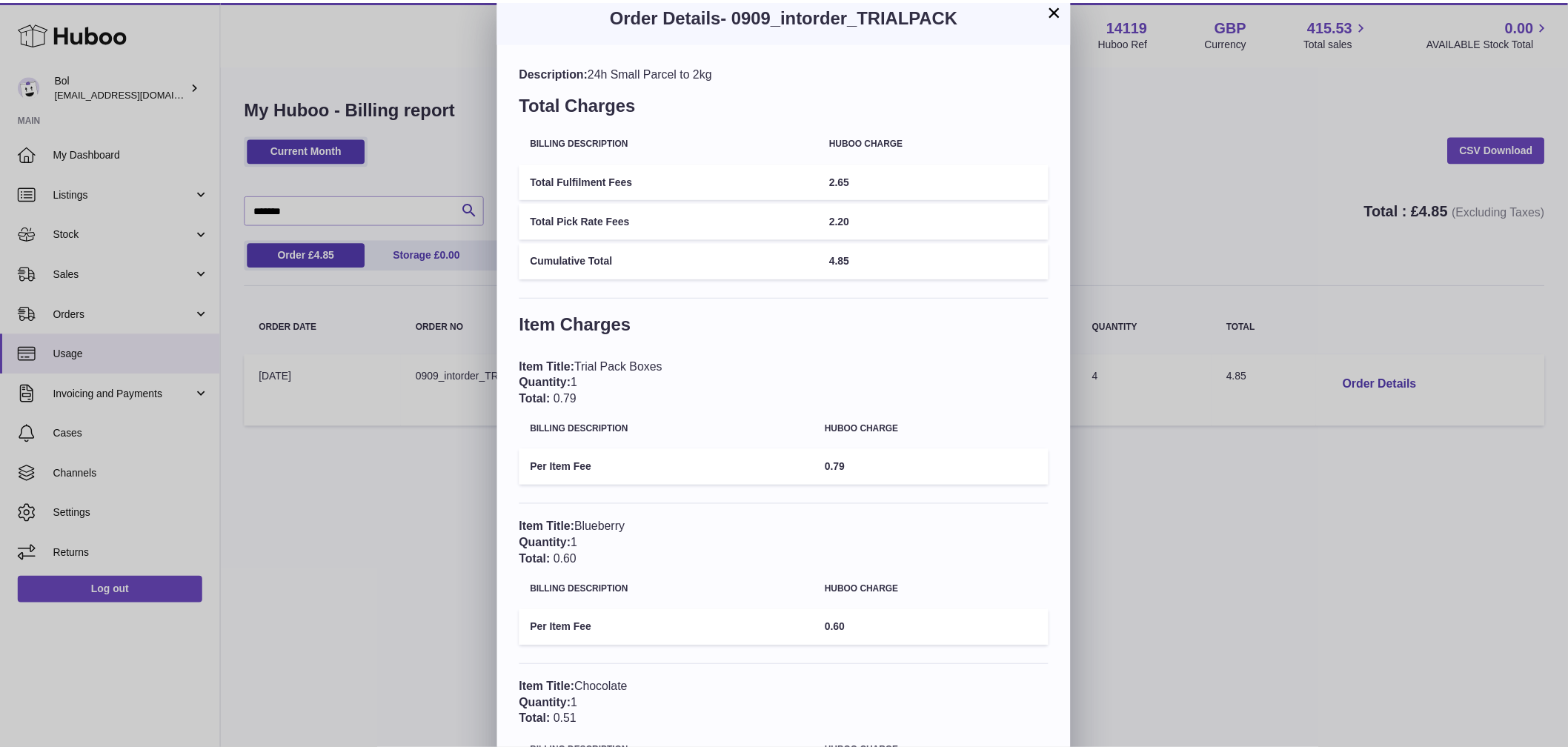
scroll to position [0, 0]
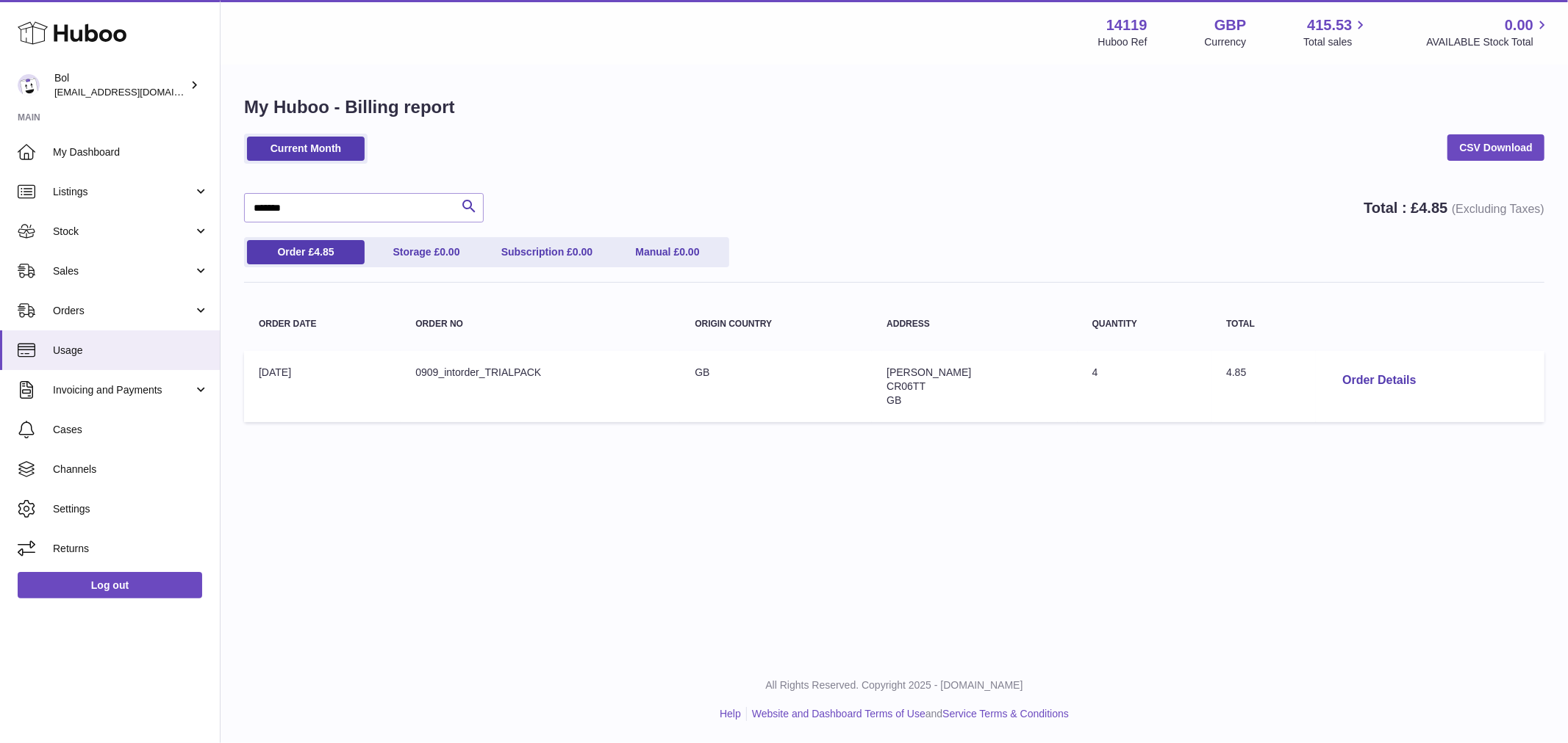
click at [1240, 185] on div "× Order Details - 0909_intorder_TRIALPACK Description: 24h Small Parcel to 2kg …" at bounding box center [784, 529] width 1568 height 1058
click at [327, 247] on span "4.85" at bounding box center [323, 252] width 20 height 12
drag, startPoint x: 307, startPoint y: 209, endPoint x: -163, endPoint y: 137, distance: 475.5
click at [0, 137] on html ".st0{fill:#141414;}" at bounding box center [784, 372] width 1568 height 743
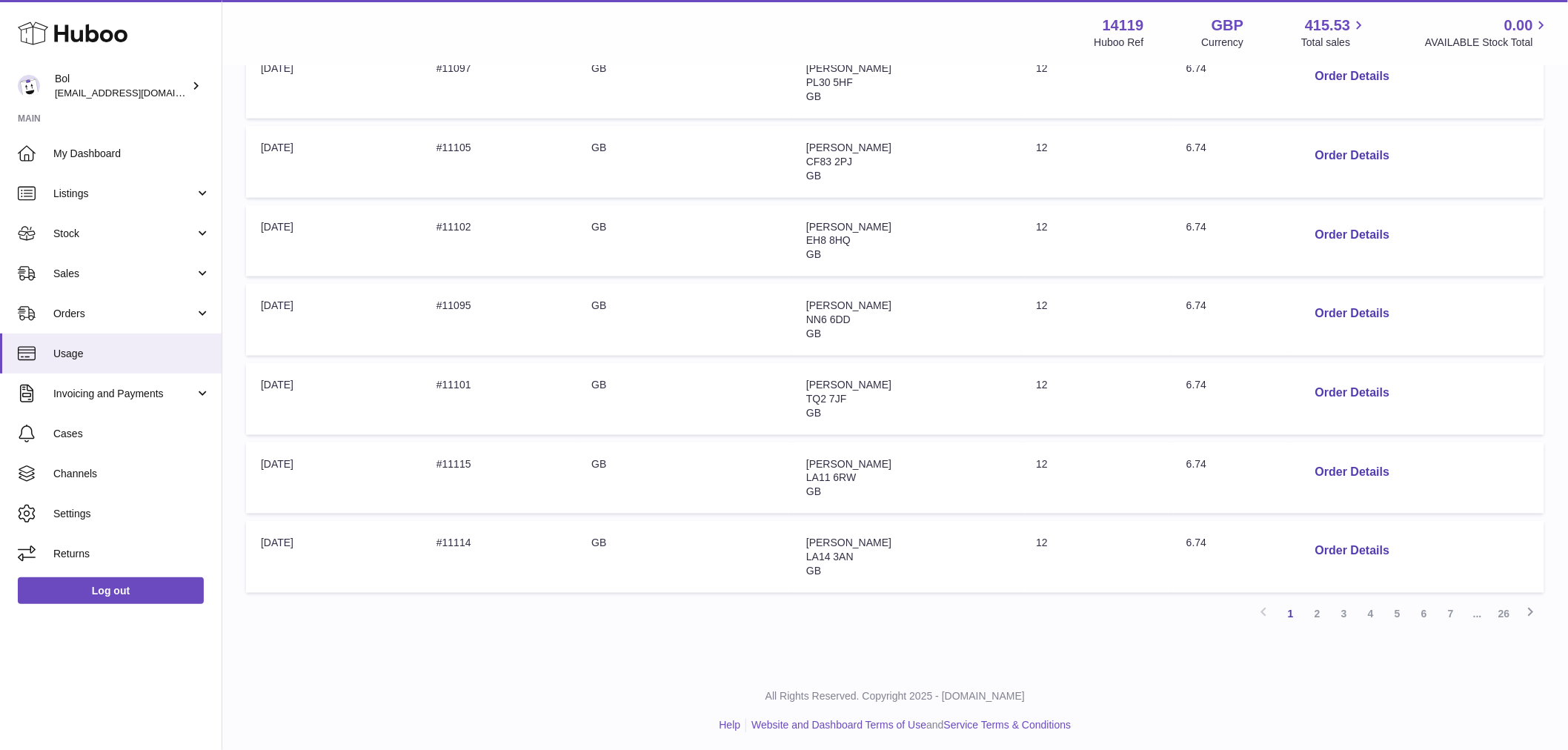
scroll to position [549, 0]
click at [1360, 465] on button "Order Details" at bounding box center [1352, 468] width 97 height 30
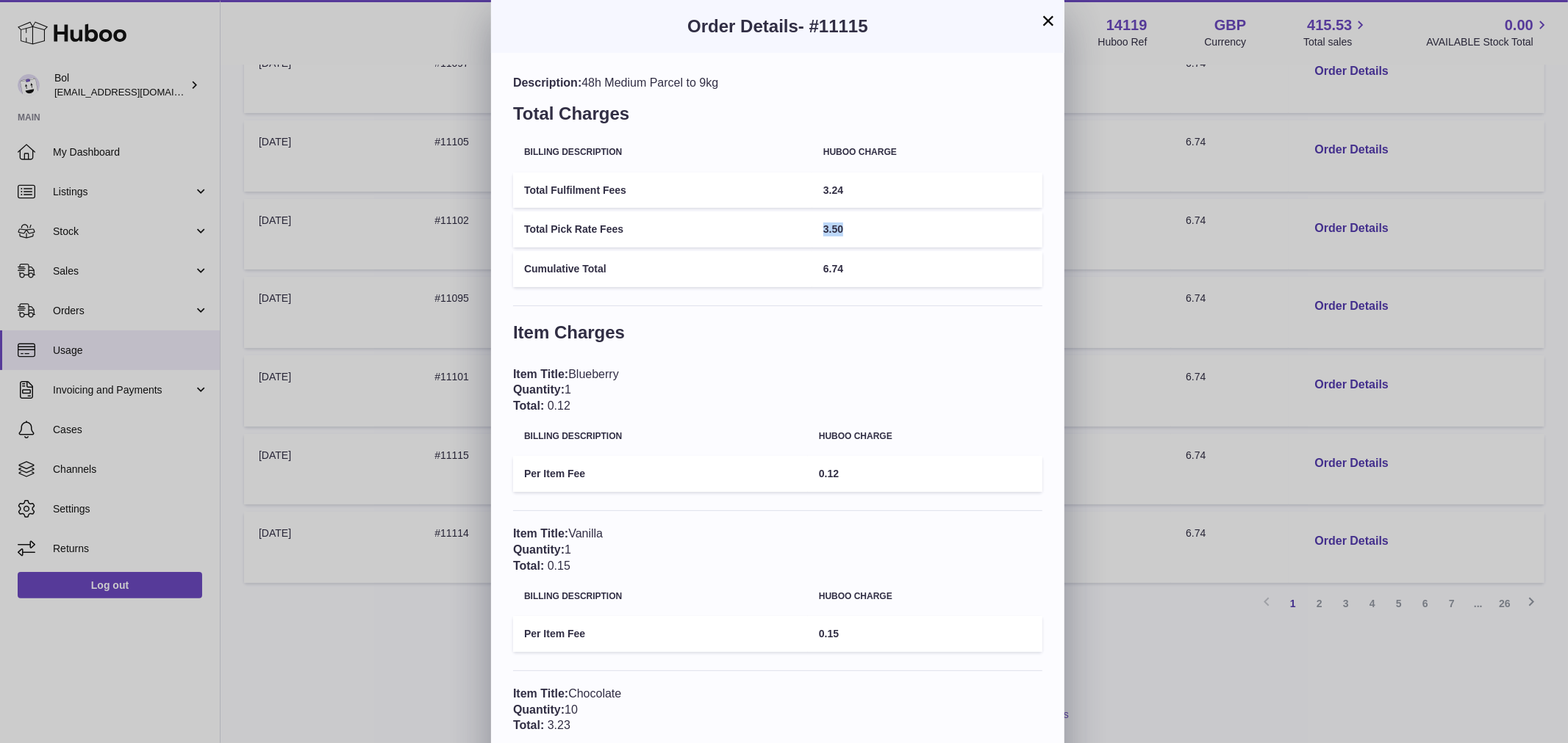
drag, startPoint x: 841, startPoint y: 209, endPoint x: 816, endPoint y: 226, distance: 30.2
click at [816, 226] on tr "Total Pick Rate Fees 3.50" at bounding box center [778, 229] width 530 height 36
drag, startPoint x: 856, startPoint y: 181, endPoint x: 820, endPoint y: 186, distance: 36.3
click at [820, 186] on td "3.24" at bounding box center [927, 190] width 230 height 36
drag, startPoint x: 858, startPoint y: 261, endPoint x: 801, endPoint y: 265, distance: 57.1
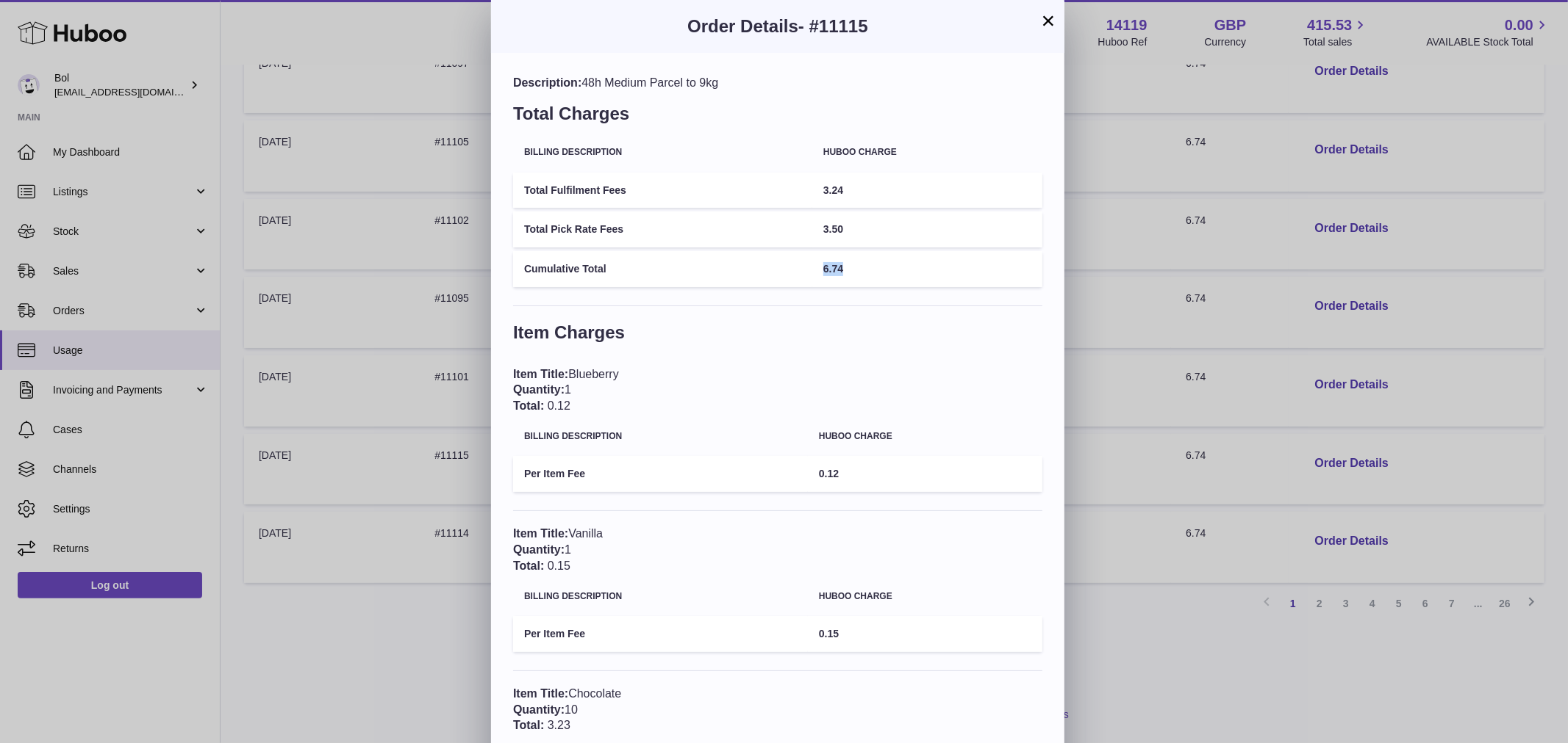
click at [801, 265] on tr "Cumulative Total 6.74" at bounding box center [778, 269] width 530 height 36
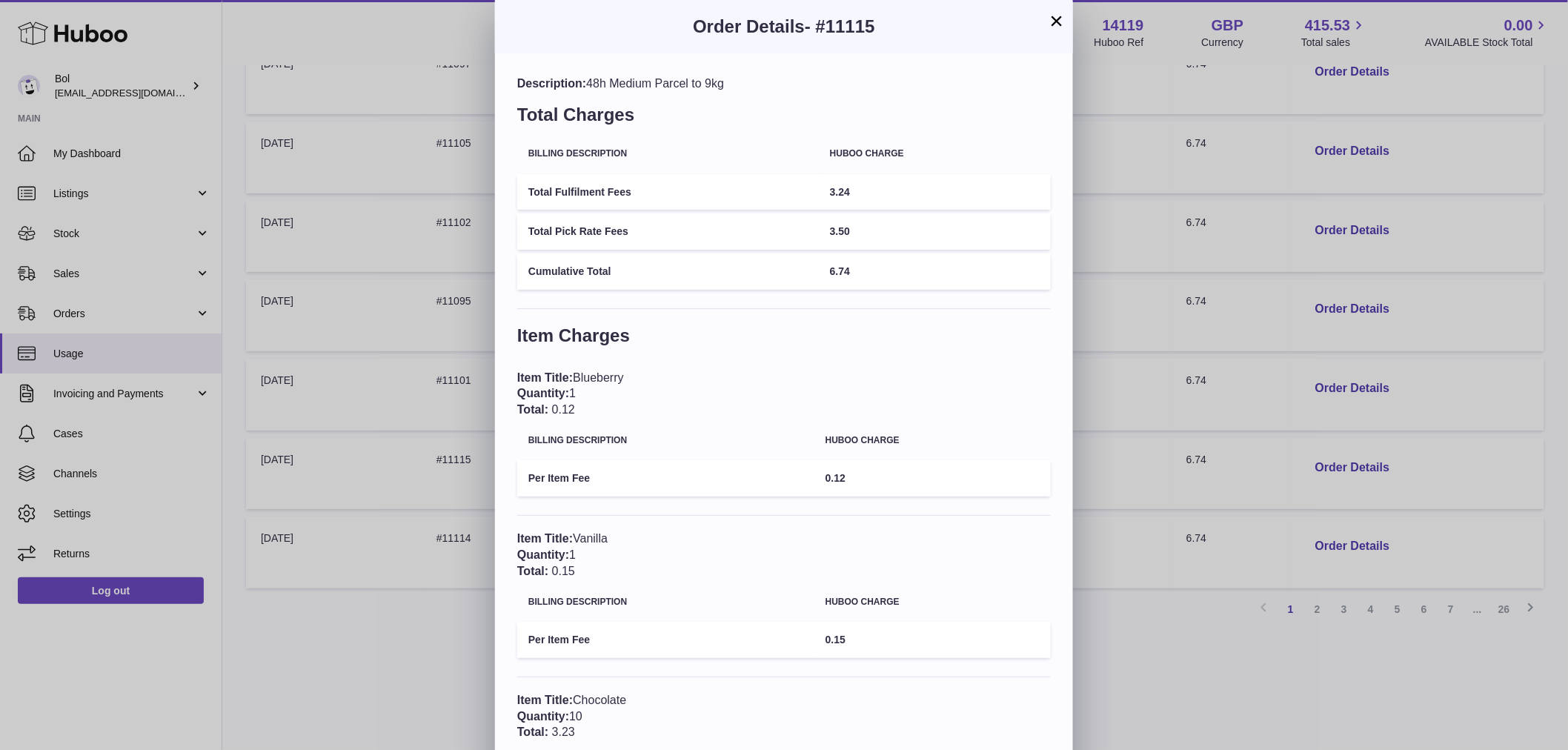
drag, startPoint x: 1216, startPoint y: 183, endPoint x: 1229, endPoint y: 197, distance: 19.1
click at [1218, 196] on div "× Order Details - #11115 Description: 48h Medium Parcel to 9kg Total Charges Bi…" at bounding box center [784, 453] width 1568 height 907
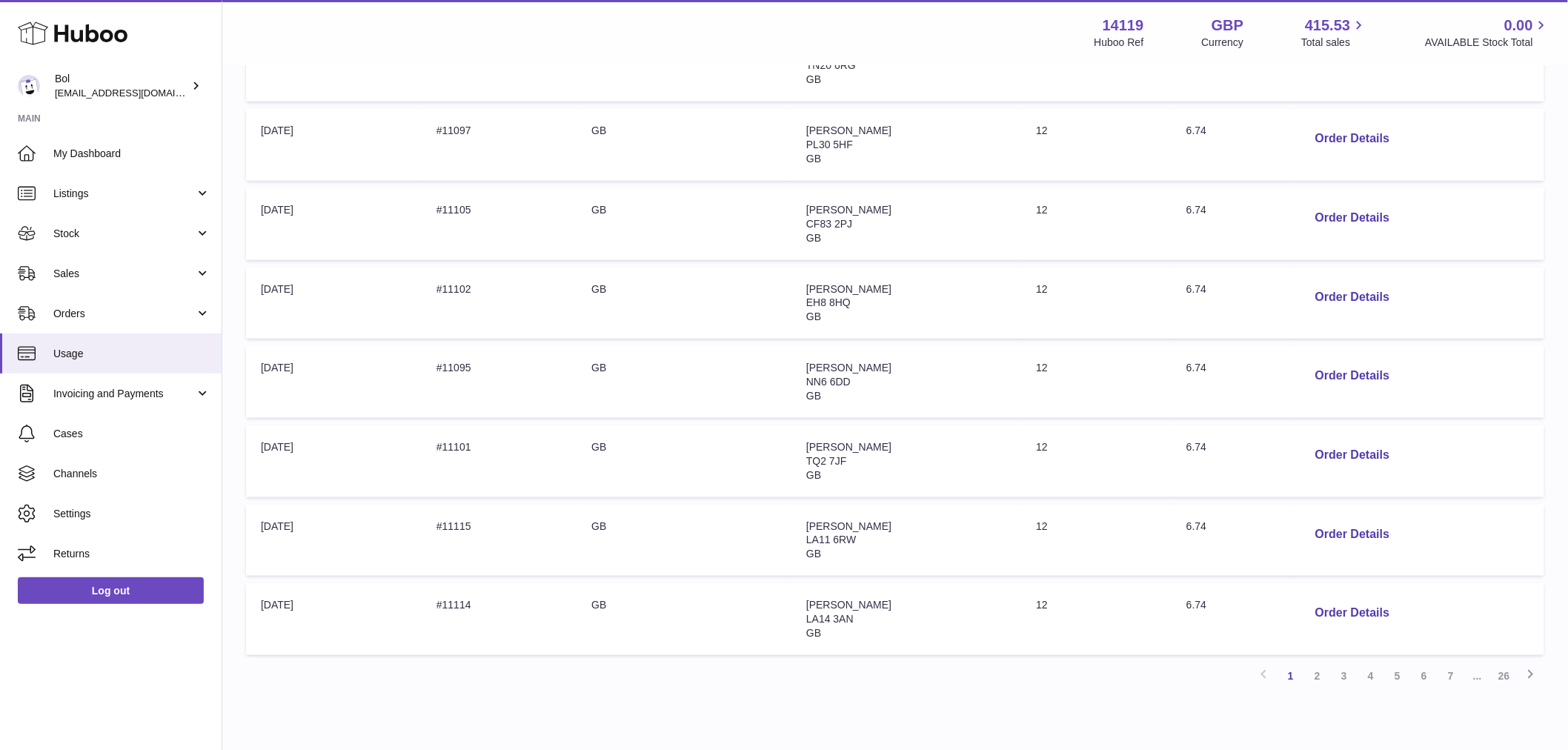
scroll to position [219, 0]
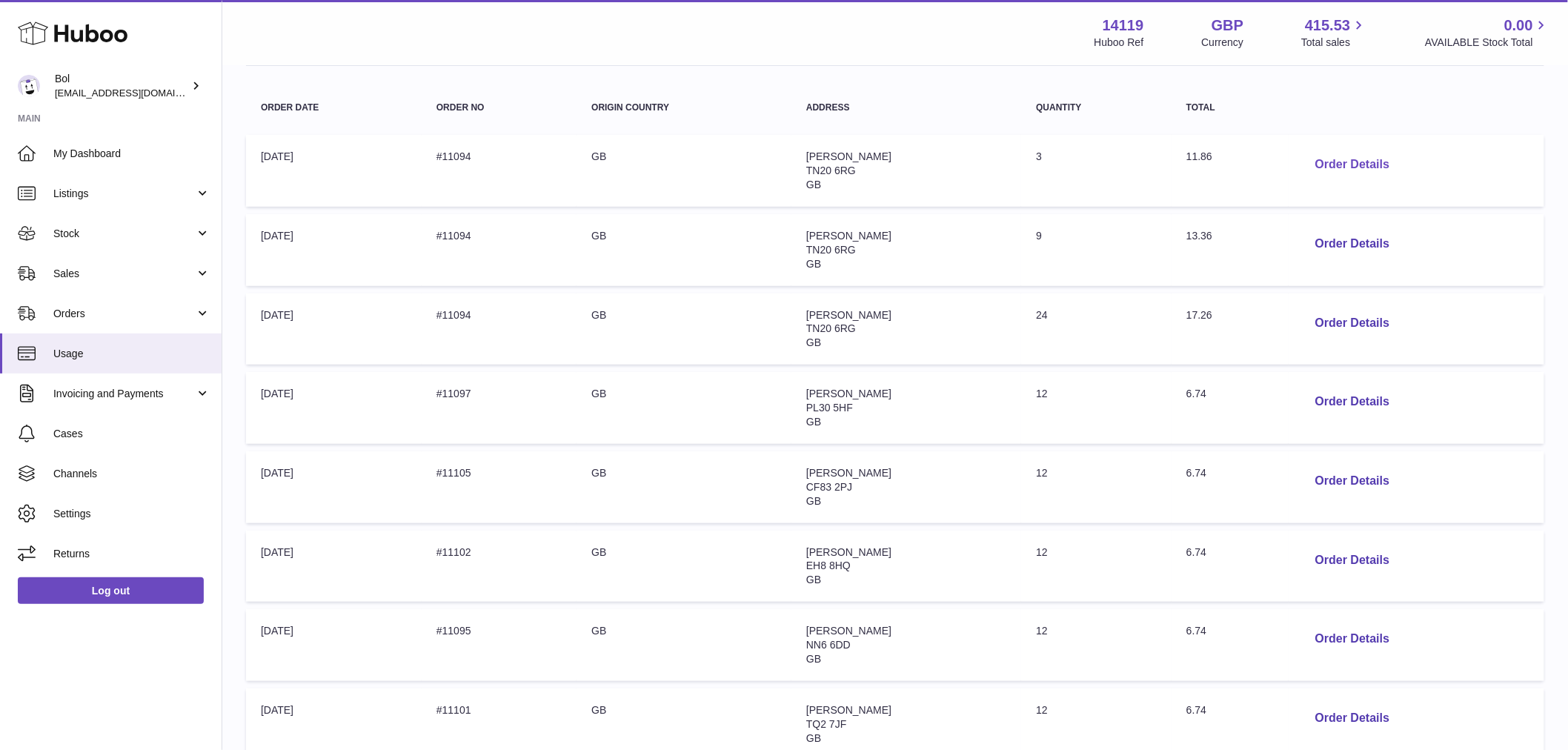
click at [1361, 153] on button "Order Details" at bounding box center [1352, 164] width 97 height 30
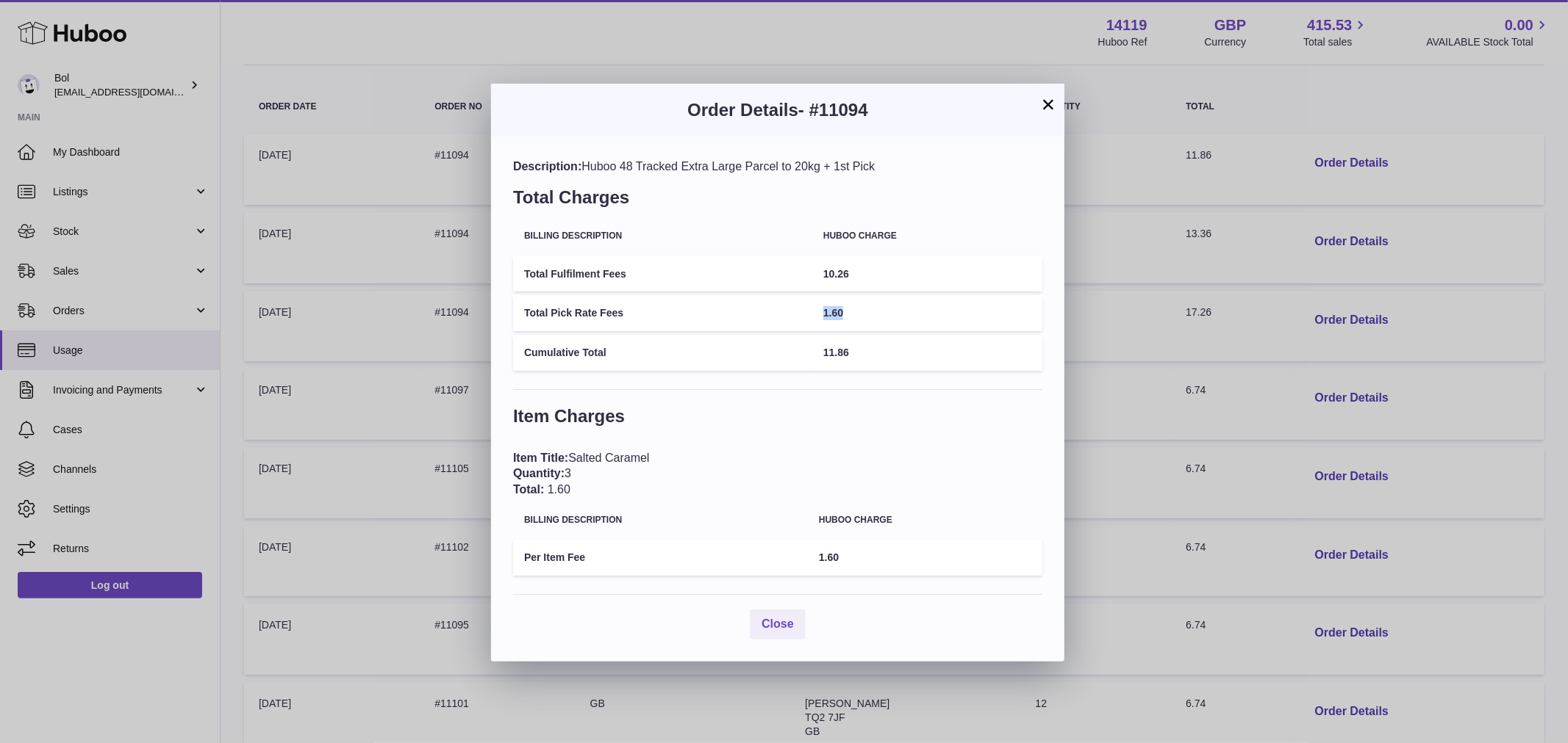
drag, startPoint x: 872, startPoint y: 306, endPoint x: 802, endPoint y: 317, distance: 70.9
click at [802, 317] on tr "Total Pick Rate Fees 1.60" at bounding box center [778, 314] width 530 height 36
drag, startPoint x: 902, startPoint y: 265, endPoint x: 824, endPoint y: 273, distance: 78.4
click at [824, 273] on td "10.26" at bounding box center [927, 274] width 230 height 36
click at [862, 277] on td "10.26" at bounding box center [927, 274] width 230 height 36
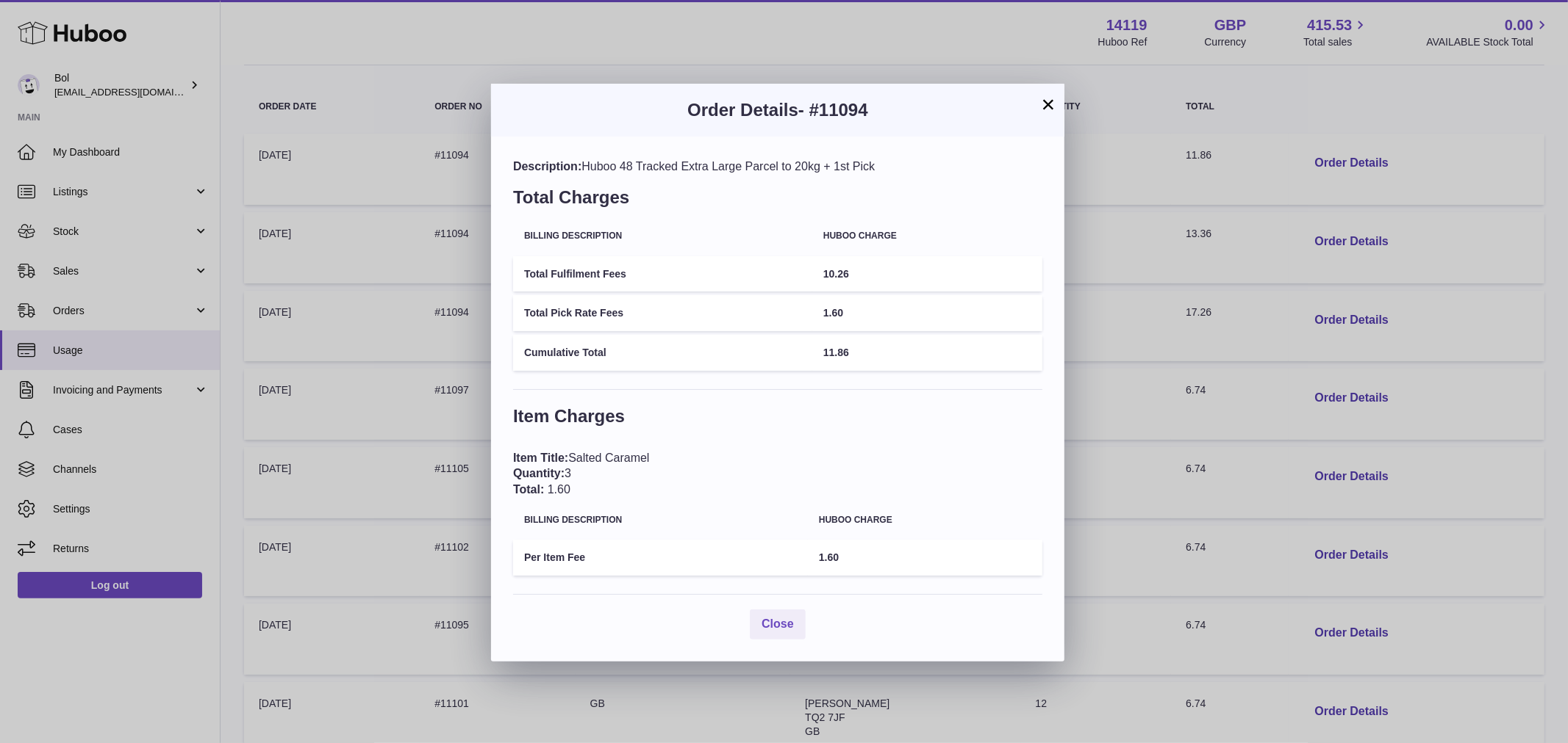
click at [862, 277] on td "10.26" at bounding box center [927, 274] width 230 height 36
click at [908, 333] on table "Billing Description Huboo charge Total Fulfilment Fees 10.26 Total Pick Rate Fe…" at bounding box center [778, 295] width 530 height 158
click at [843, 307] on span "1.60" at bounding box center [832, 313] width 20 height 12
click at [857, 301] on td "1.60" at bounding box center [927, 314] width 230 height 36
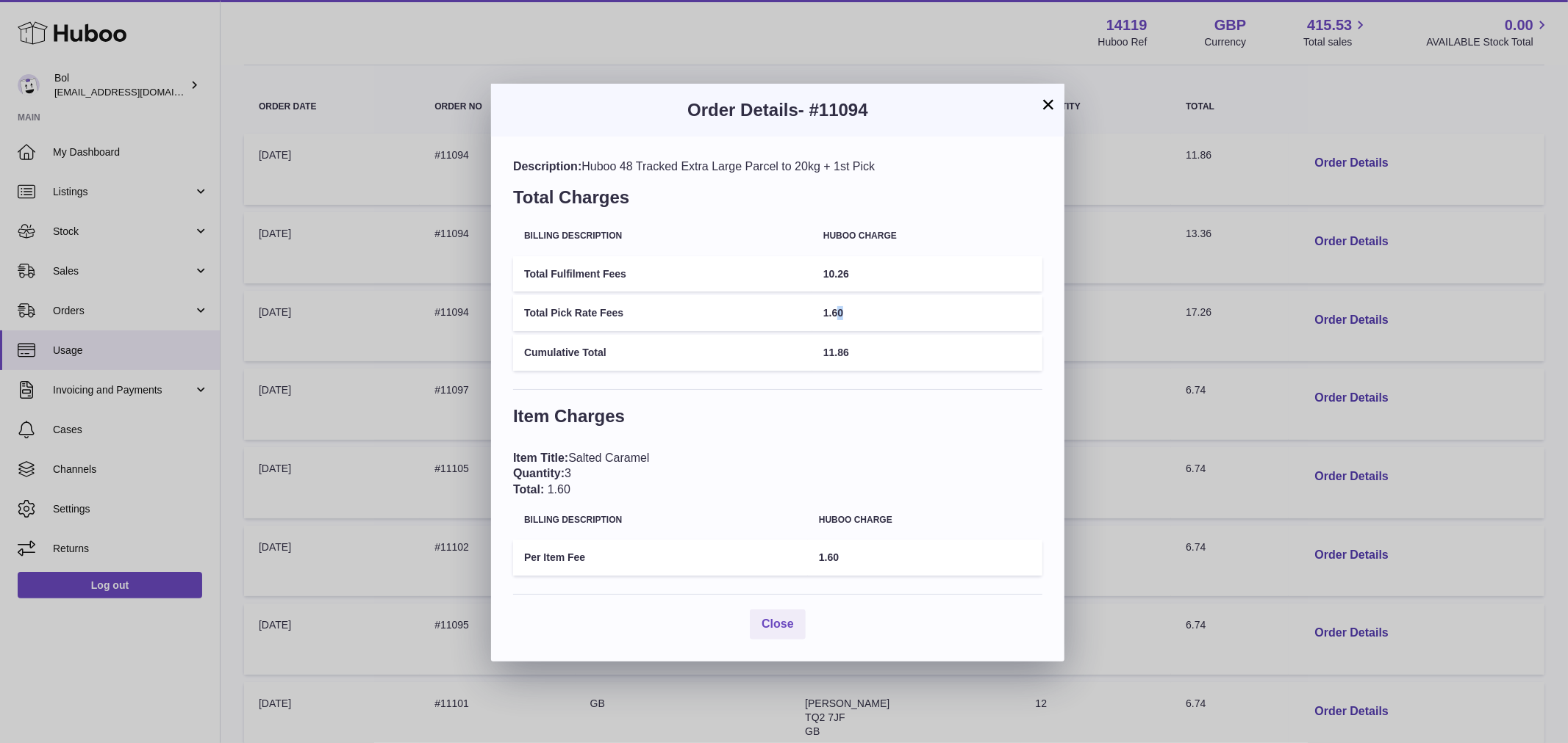
click at [858, 309] on td "1.60" at bounding box center [927, 314] width 230 height 36
click at [857, 309] on td "1.60" at bounding box center [927, 314] width 230 height 36
click at [819, 313] on td "1.60" at bounding box center [927, 314] width 230 height 36
click at [825, 310] on td "1.60" at bounding box center [927, 314] width 230 height 36
click at [841, 310] on span "1.60" at bounding box center [832, 313] width 20 height 12
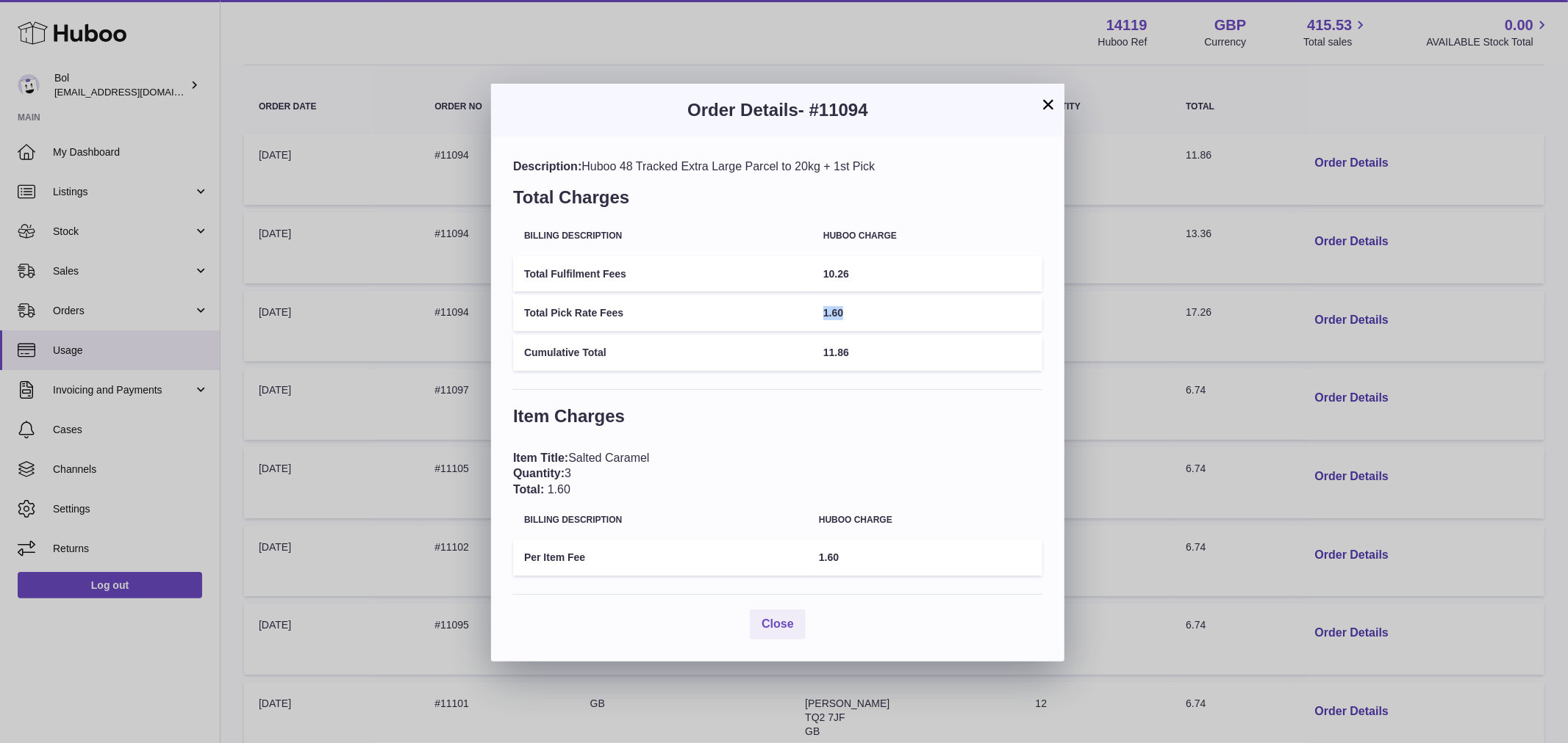
drag, startPoint x: 856, startPoint y: 309, endPoint x: 784, endPoint y: 313, distance: 72.1
click at [785, 313] on tr "Total Pick Rate Fees 1.60" at bounding box center [778, 314] width 530 height 36
drag, startPoint x: 681, startPoint y: 442, endPoint x: 774, endPoint y: 412, distance: 97.7
click at [684, 441] on div "Item Charges Item Title: Salted Caramel Quantity: 3 Total: 1.60 Billing Descrip…" at bounding box center [778, 500] width 530 height 190
drag, startPoint x: 880, startPoint y: 272, endPoint x: 750, endPoint y: 261, distance: 130.5
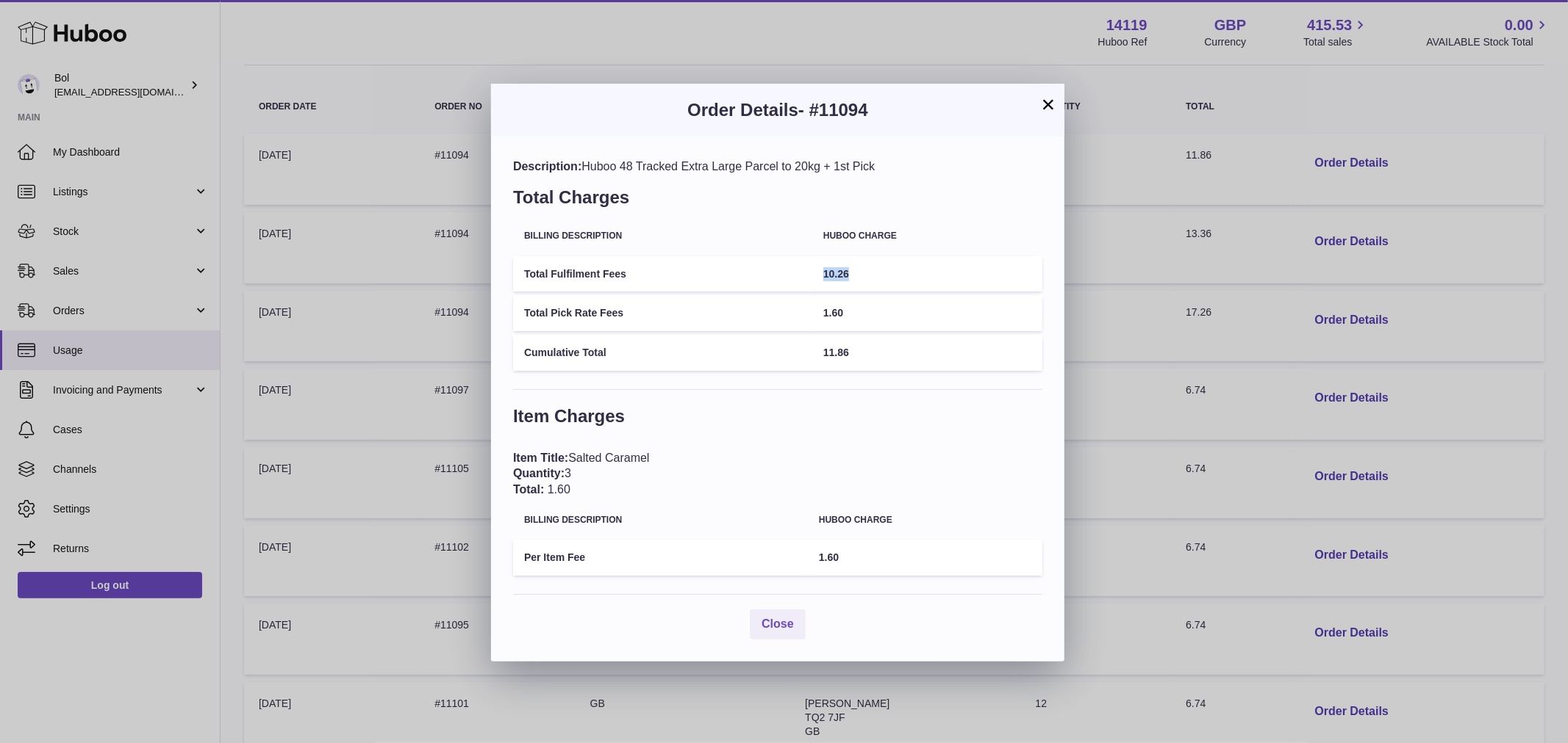
click at [731, 272] on tr "Total Fulfilment Fees 10.26" at bounding box center [778, 274] width 530 height 36
click at [1046, 105] on button "×" at bounding box center [1048, 104] width 17 height 17
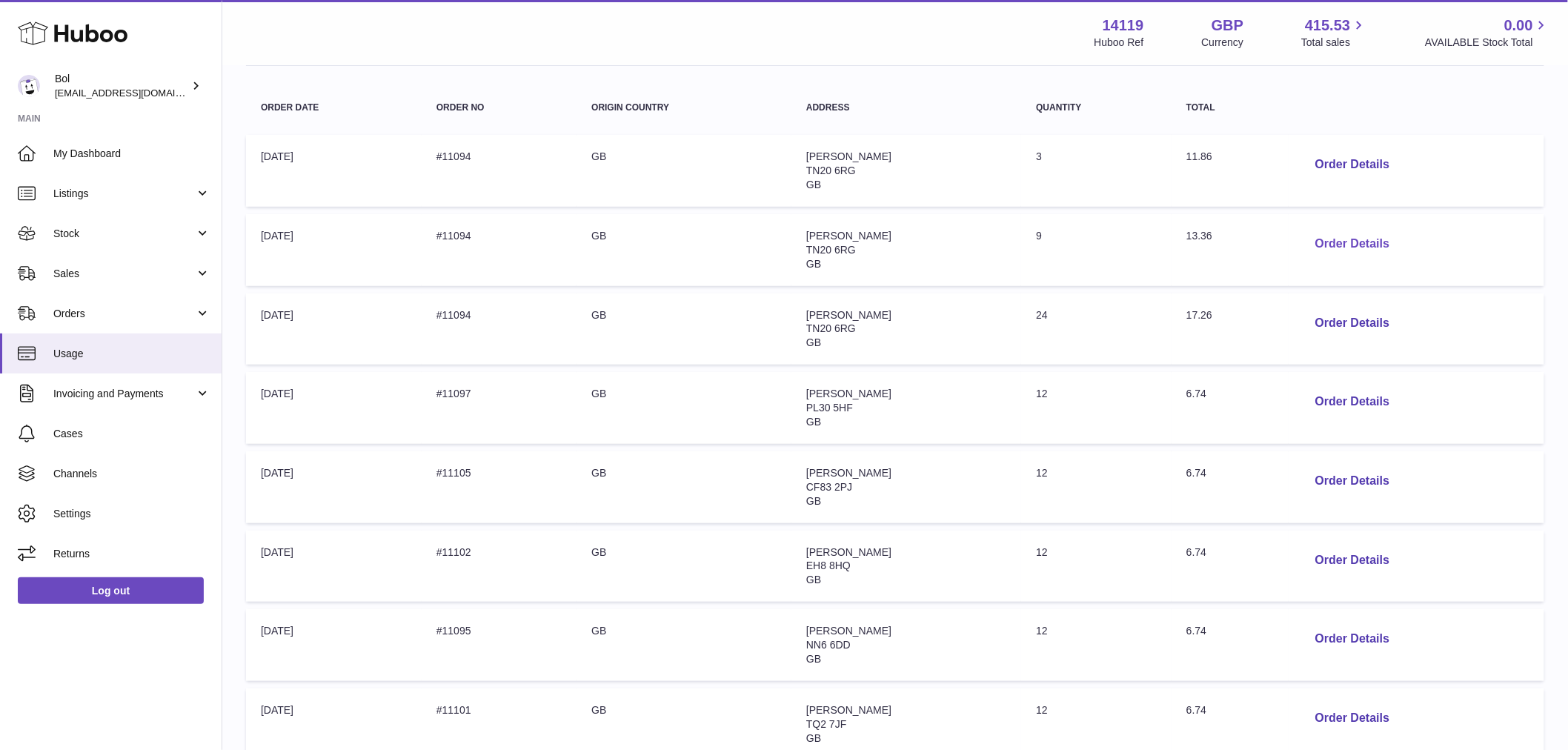
click at [1379, 238] on button "Order Details" at bounding box center [1352, 244] width 97 height 30
click at [1239, 184] on div at bounding box center [791, 375] width 1581 height 750
click at [1359, 322] on button "Order Details" at bounding box center [1352, 323] width 97 height 30
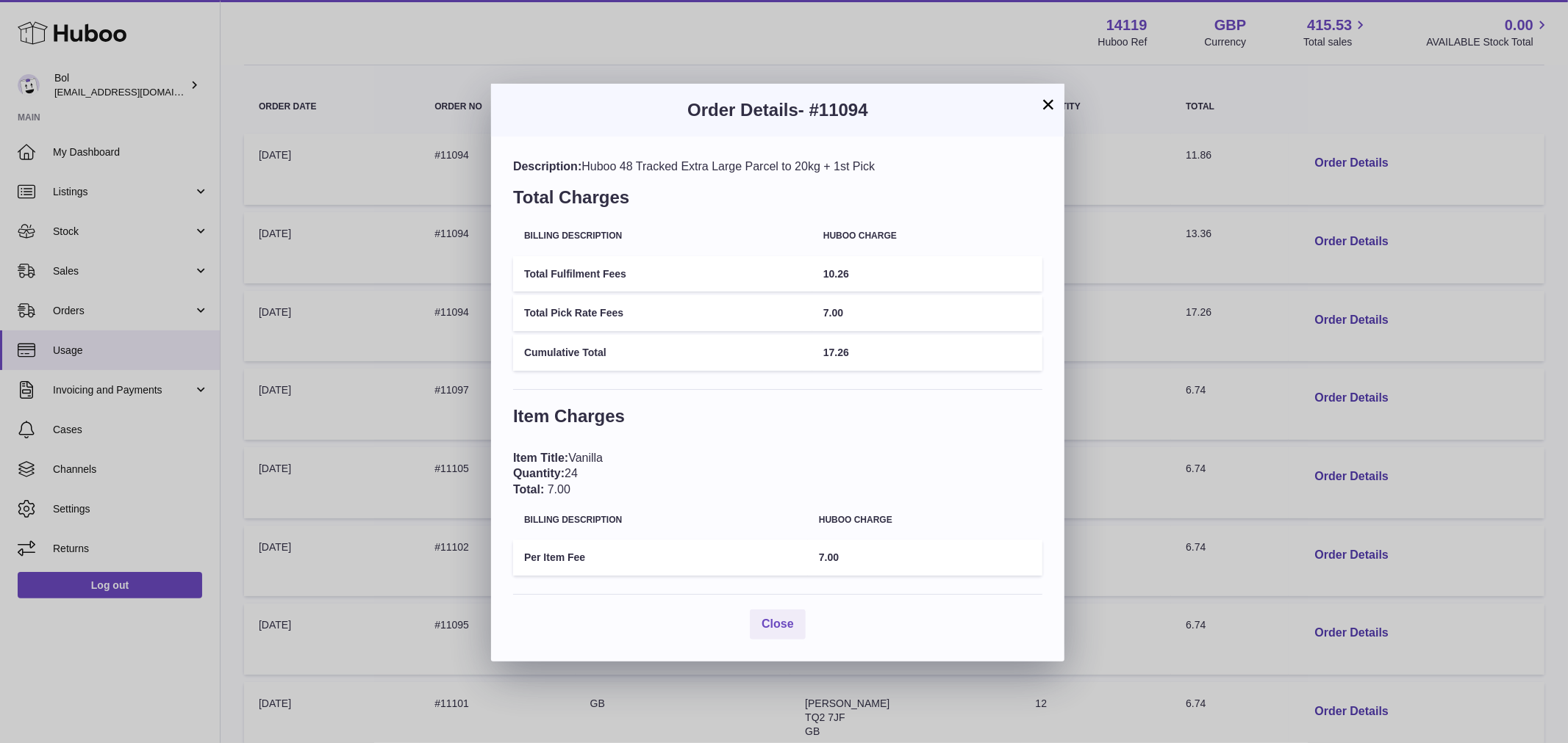
click at [1176, 240] on div "× Order Details - #11094 Description: Huboo 48 Tracked Extra Large Parcel to 20…" at bounding box center [784, 372] width 1568 height 743
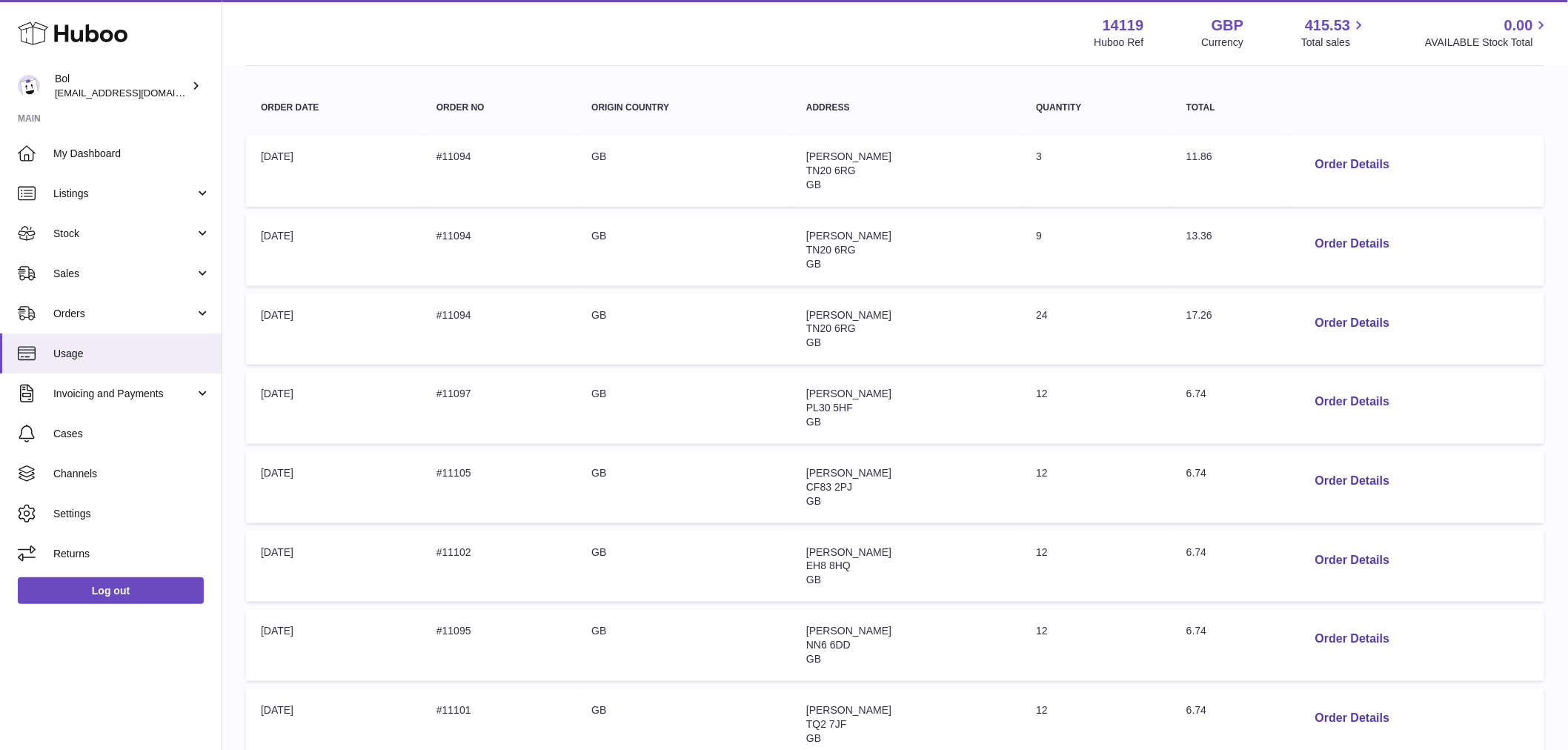
click at [477, 153] on td "Order no: #11094" at bounding box center [499, 171] width 155 height 72
click at [535, 239] on td "Order no: #11094" at bounding box center [499, 250] width 155 height 72
click at [569, 313] on tr "Order Date: 01-Sep-2025 Order no: #11094 Origin Country: GB Address: Lorraine M…" at bounding box center [895, 329] width 1298 height 72
click at [697, 160] on td "Origin Country: GB" at bounding box center [684, 171] width 215 height 72
click at [875, 230] on span "Lorraine McConachie" at bounding box center [849, 236] width 85 height 12
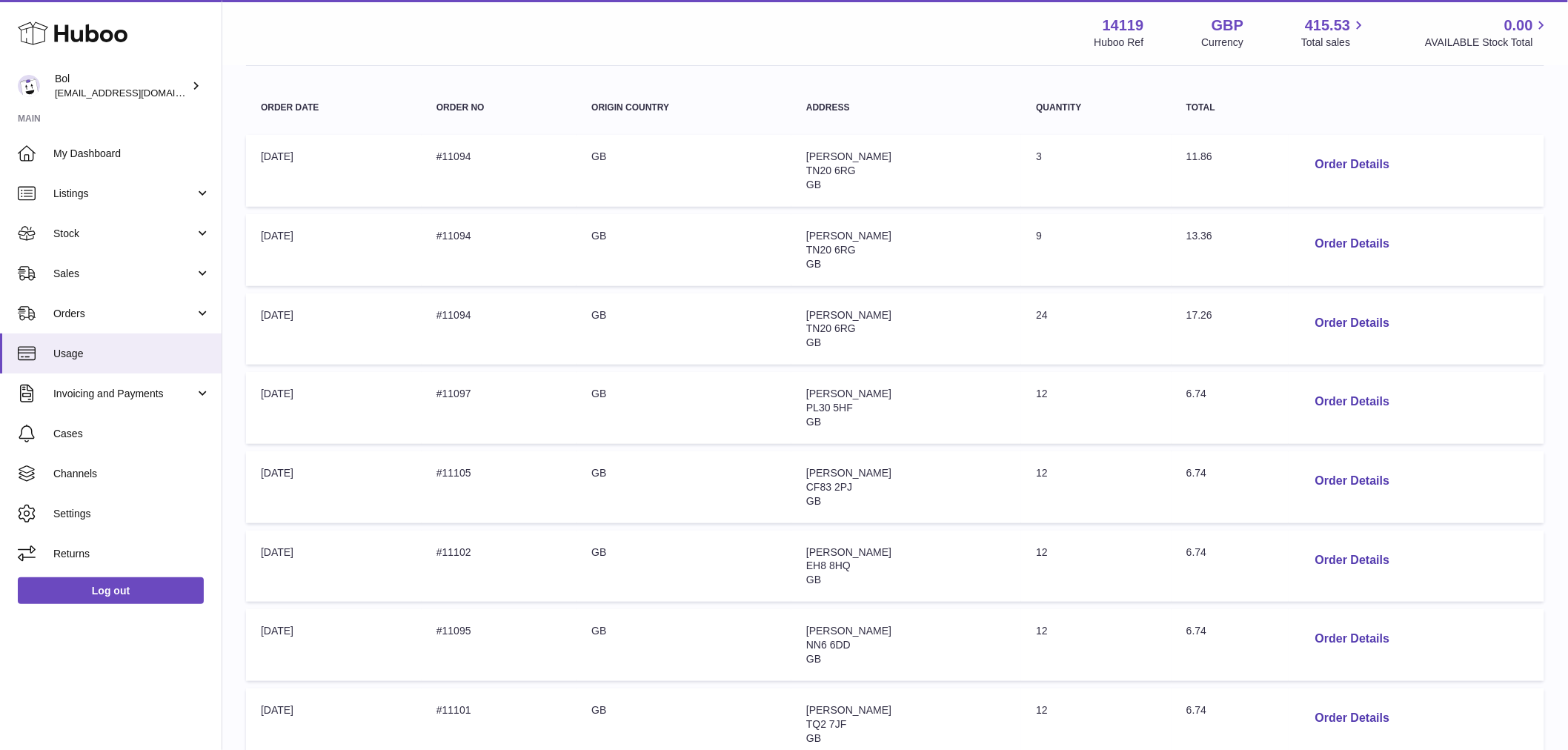
click at [910, 309] on td "Address: Lorraine McConachie TN20 6RG GB" at bounding box center [906, 329] width 230 height 72
click at [891, 234] on span "Lorraine McConachie" at bounding box center [849, 236] width 85 height 12
click at [897, 182] on td "Address: Lorraine McConachie TN20 6RG GB" at bounding box center [906, 171] width 230 height 72
drag, startPoint x: 930, startPoint y: 241, endPoint x: 930, endPoint y: 271, distance: 30.0
click at [929, 239] on td "Address: Lorraine McConachie TN20 6RG GB" at bounding box center [906, 250] width 230 height 72
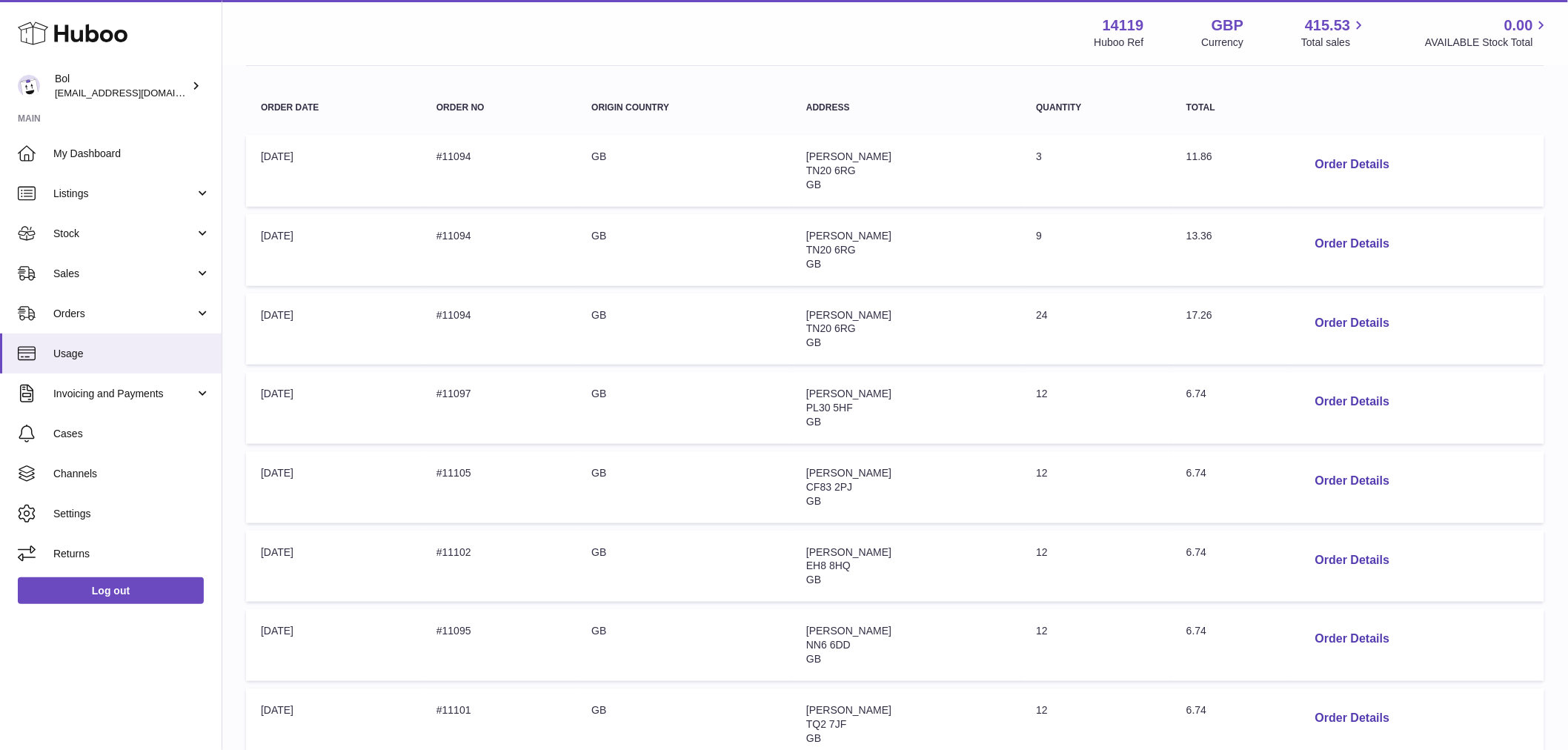
click at [930, 311] on td "Address: Lorraine McConachie TN20 6RG GB" at bounding box center [906, 329] width 230 height 72
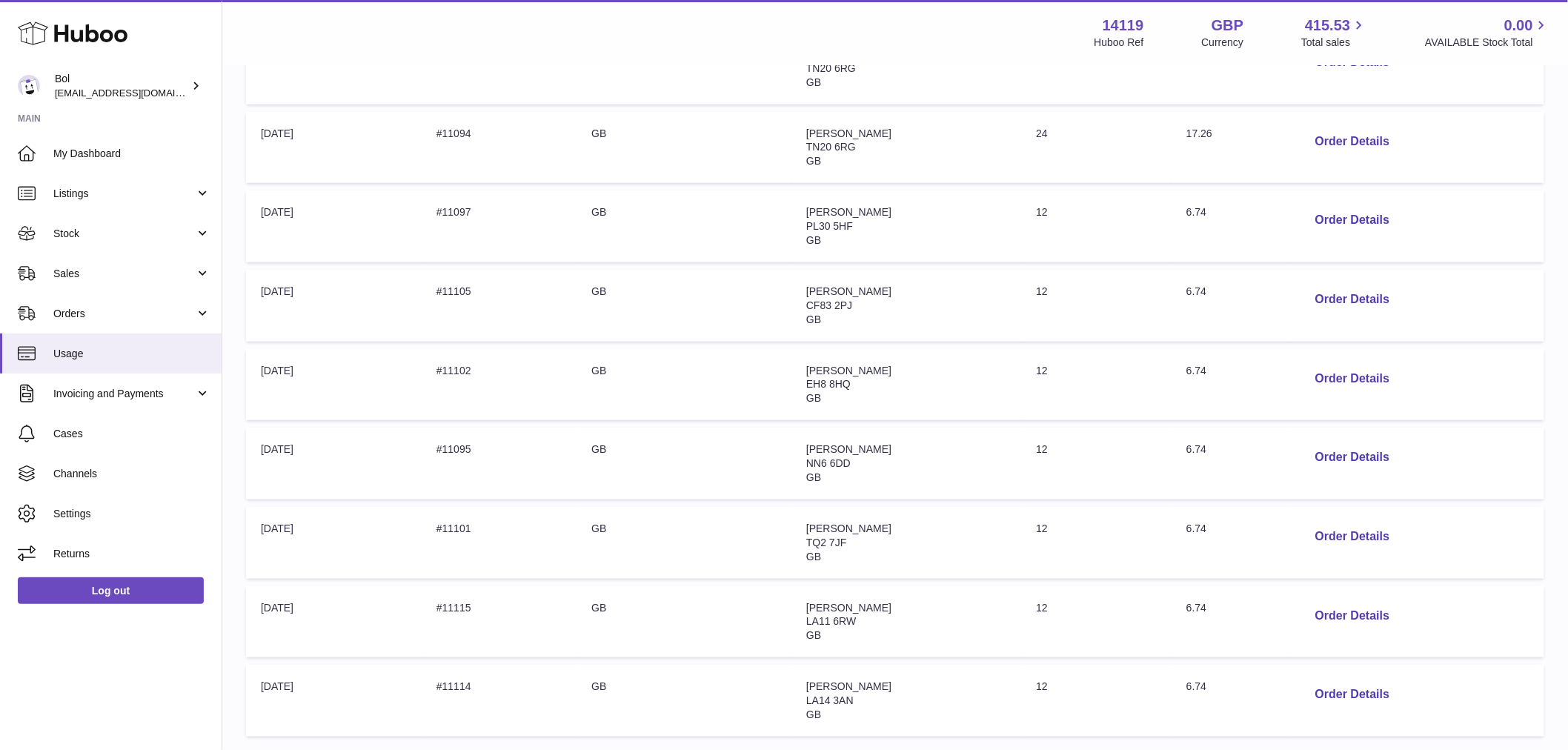
scroll to position [0, 0]
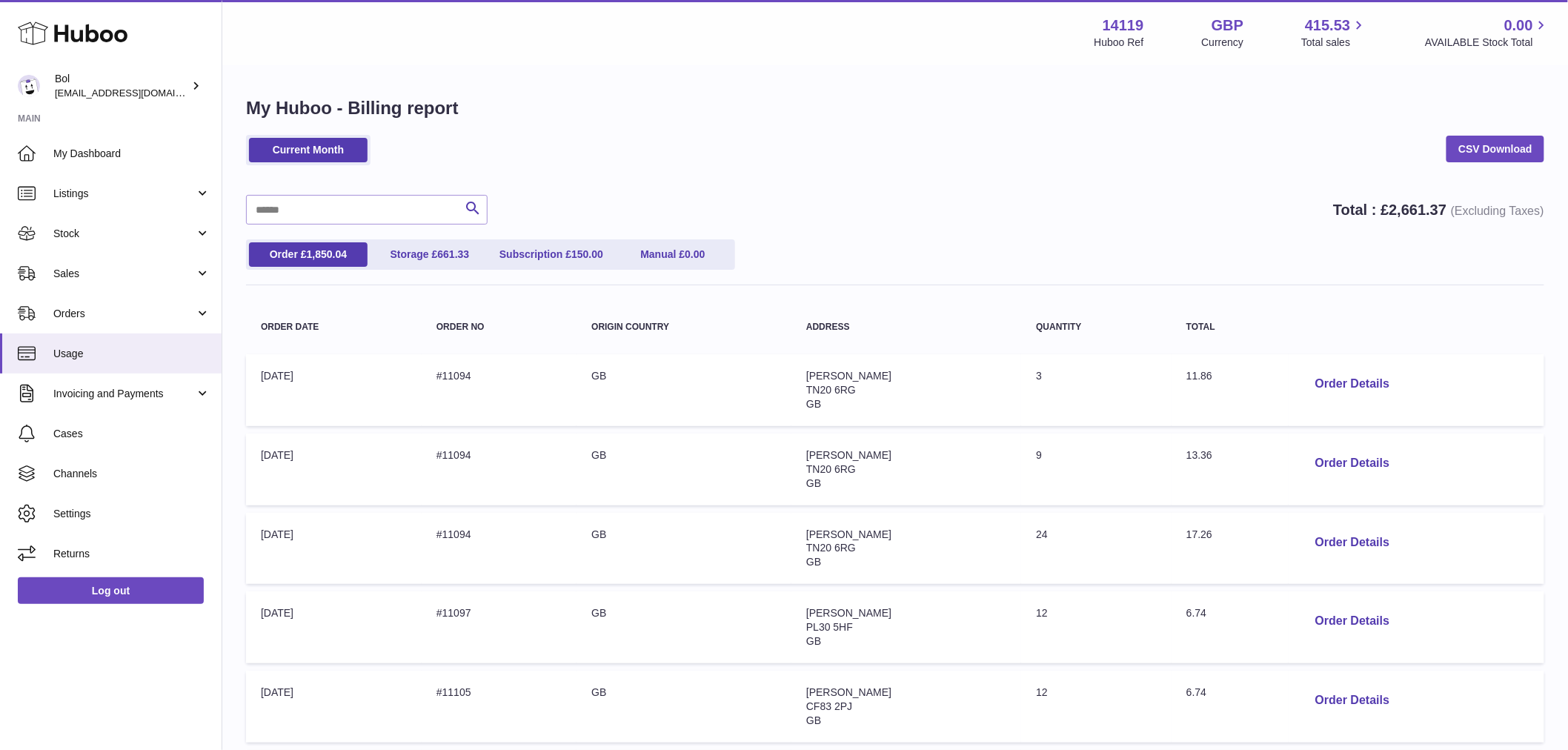
click at [293, 377] on td "Order Date: 01-Sep-2025" at bounding box center [334, 390] width 176 height 72
click at [294, 378] on td "Order Date: 01-Sep-2025" at bounding box center [334, 390] width 176 height 72
click at [127, 400] on span "Invoicing and Payments" at bounding box center [123, 394] width 142 height 14
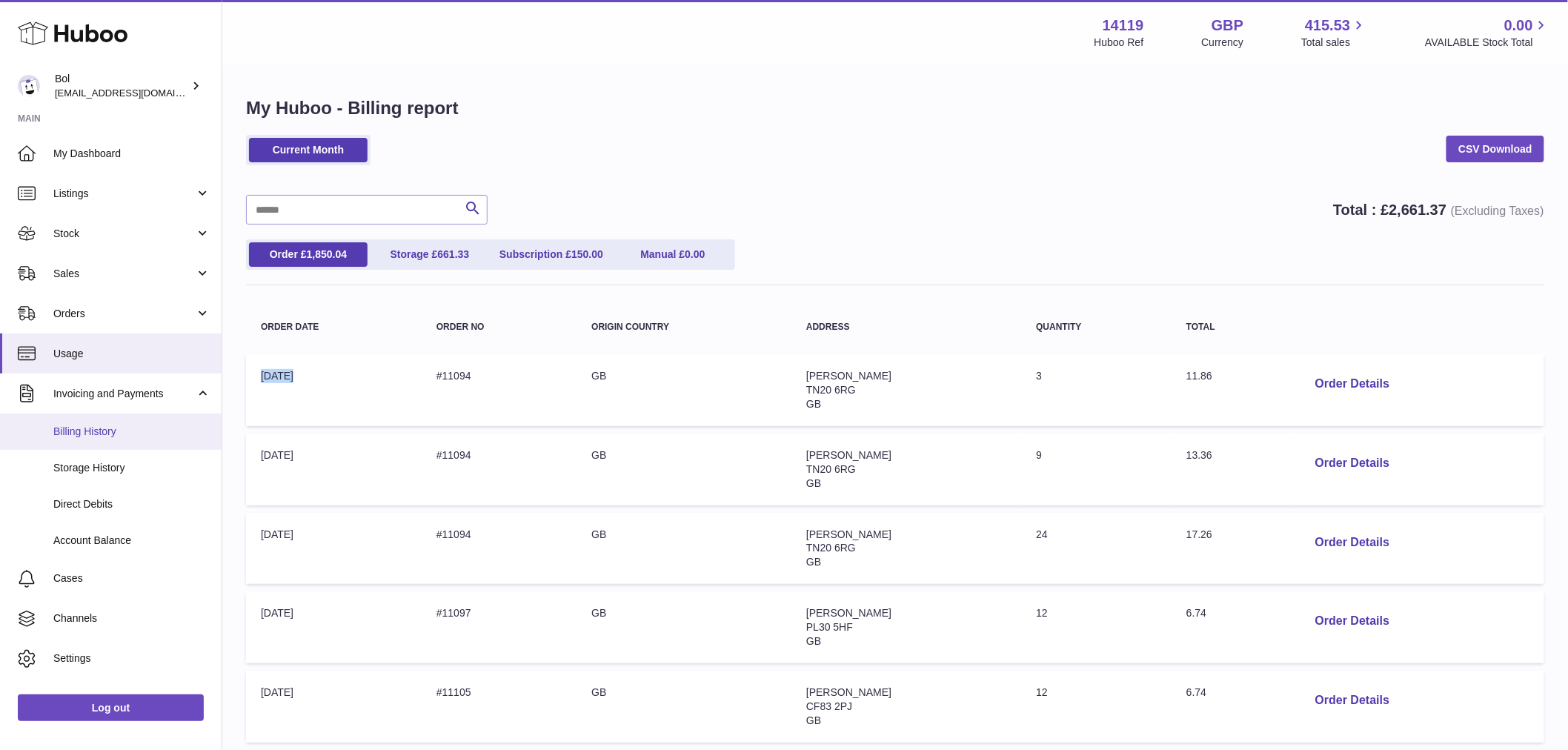
drag, startPoint x: 106, startPoint y: 436, endPoint x: 606, endPoint y: 452, distance: 500.3
click at [107, 435] on span "Billing History" at bounding box center [131, 432] width 157 height 14
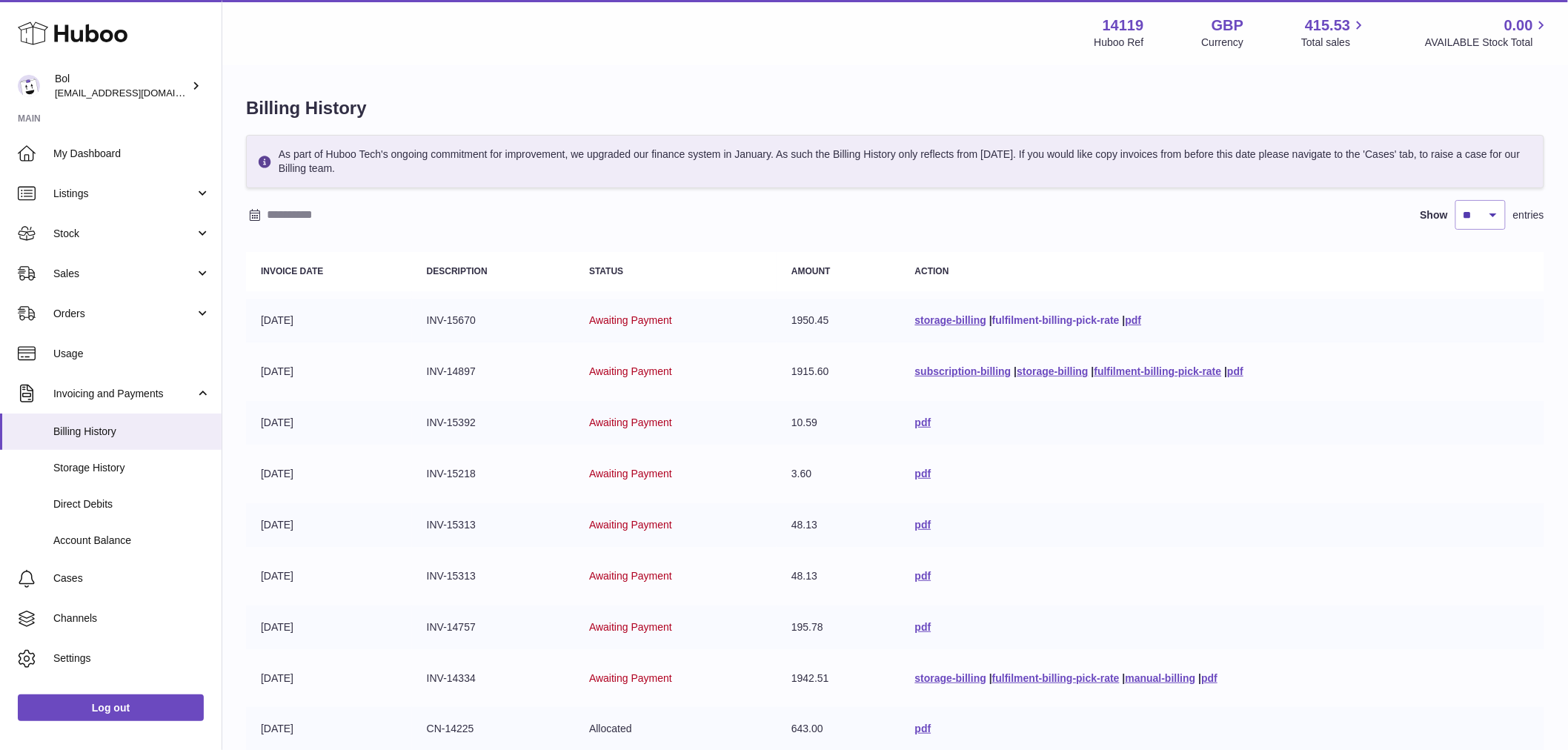
click at [1087, 322] on link "fulfilment-billing-pick-rate" at bounding box center [1056, 320] width 128 height 12
click at [83, 359] on span "Usage" at bounding box center [131, 354] width 157 height 14
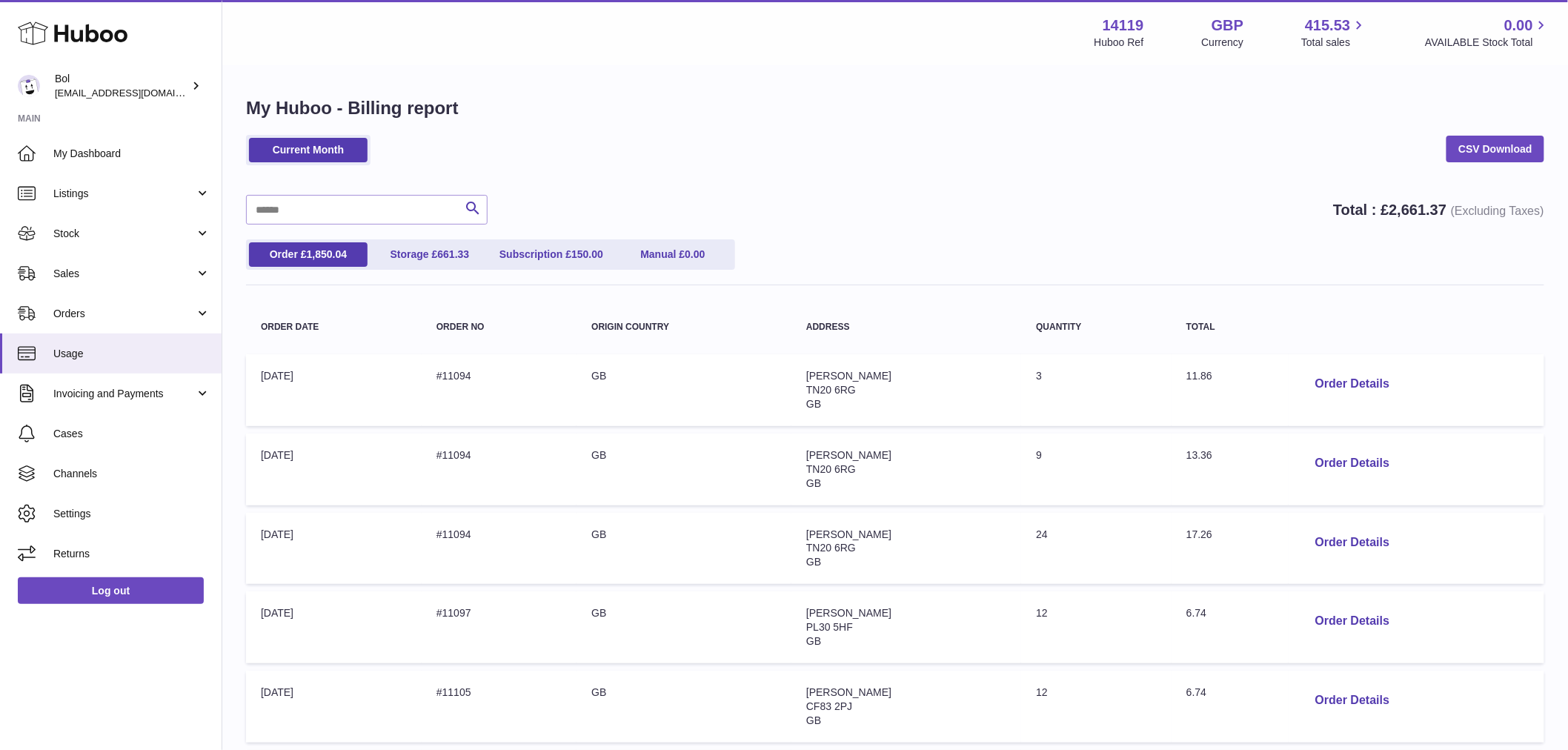
click at [944, 71] on div "My Huboo - Billing report Current Month CSV Download Search Total : £ 2,661.37 …" at bounding box center [895, 640] width 1345 height 1146
click at [79, 221] on link "Stock" at bounding box center [110, 233] width 222 height 40
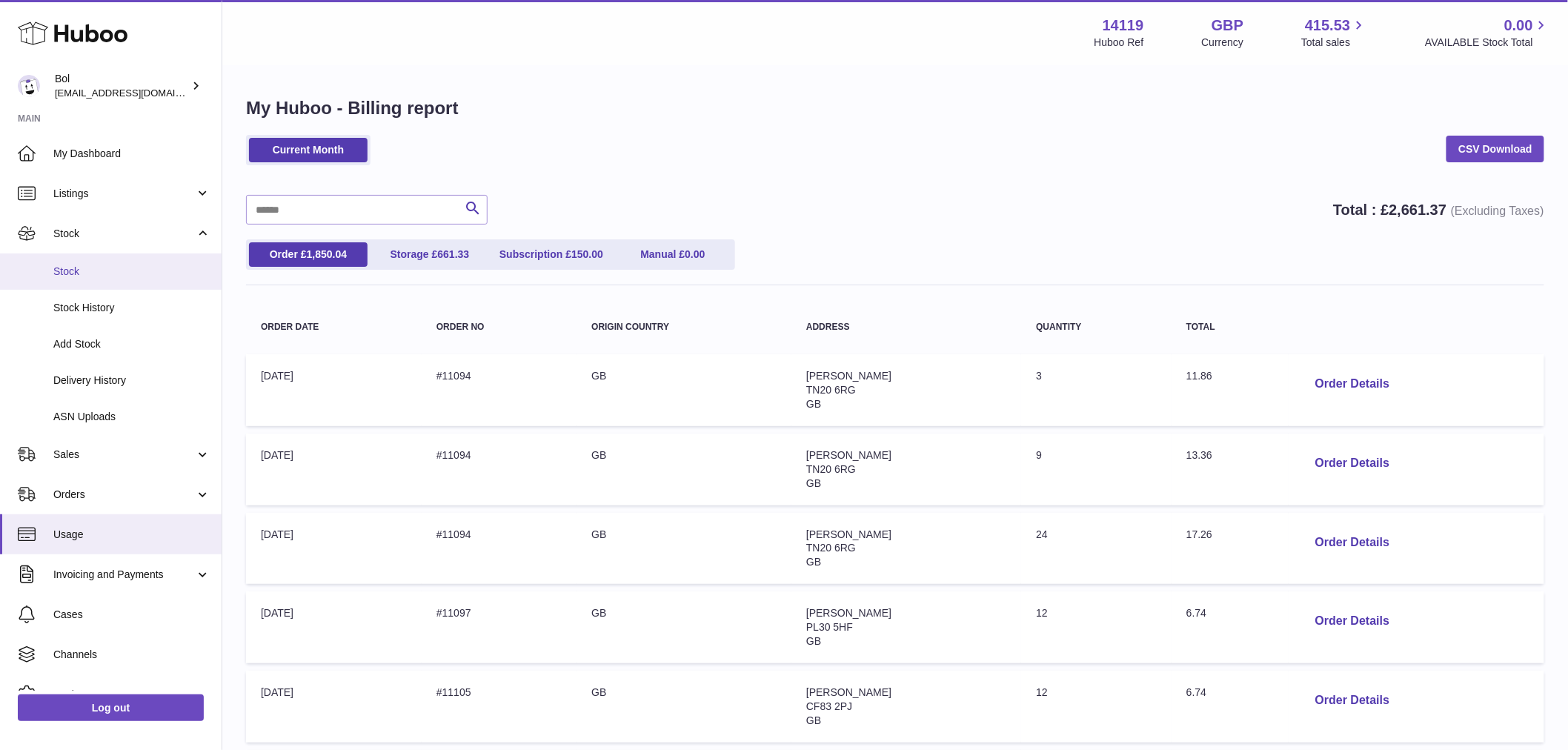
click at [106, 259] on link "Stock" at bounding box center [110, 271] width 222 height 37
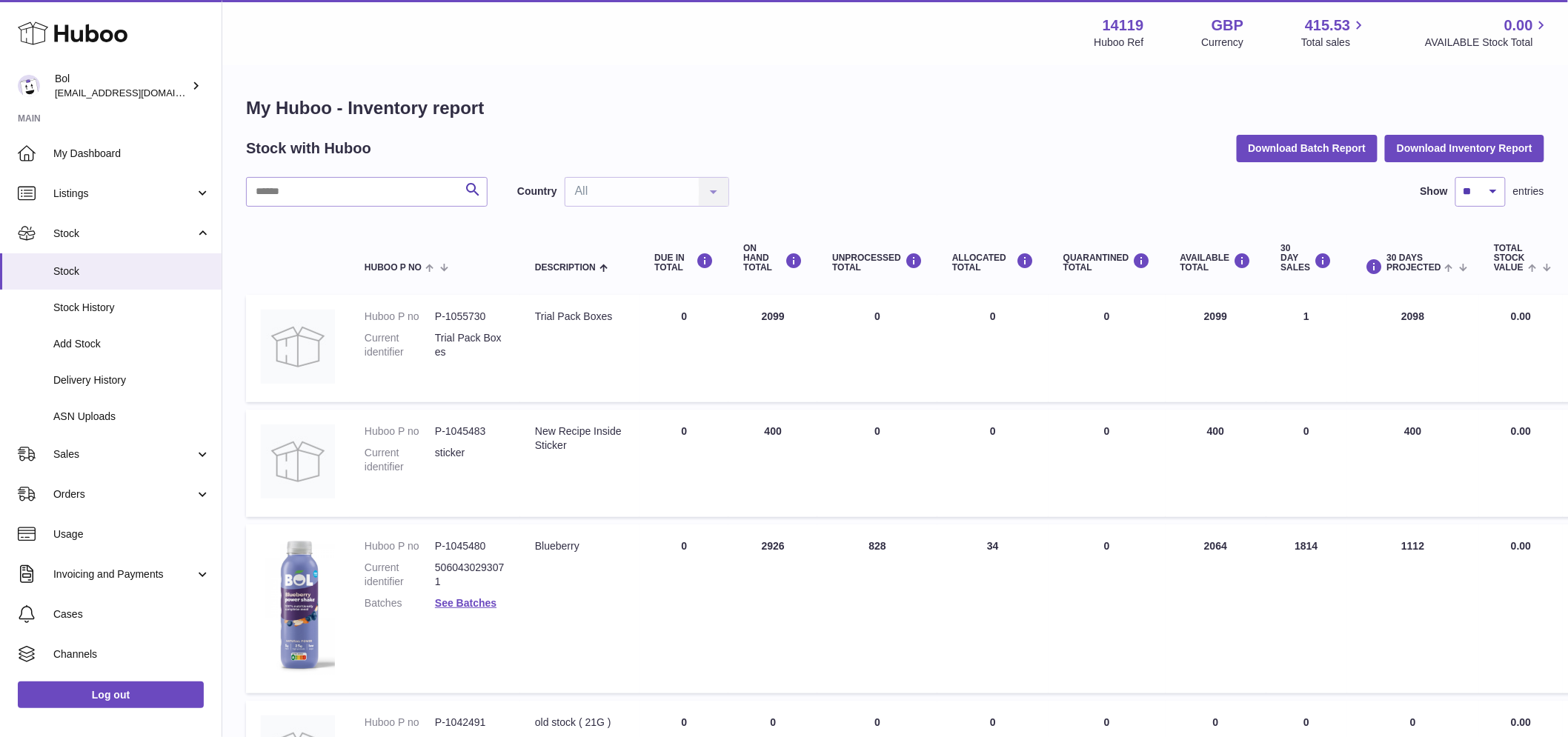
drag, startPoint x: 1240, startPoint y: 309, endPoint x: 1159, endPoint y: 309, distance: 81.0
click at [1165, 309] on td "AVAILABLE Total 2099" at bounding box center [1216, 349] width 101 height 108
click at [1216, 357] on td "AVAILABLE Total 2099" at bounding box center [1216, 349] width 101 height 108
click at [77, 189] on span "Listings" at bounding box center [123, 194] width 142 height 14
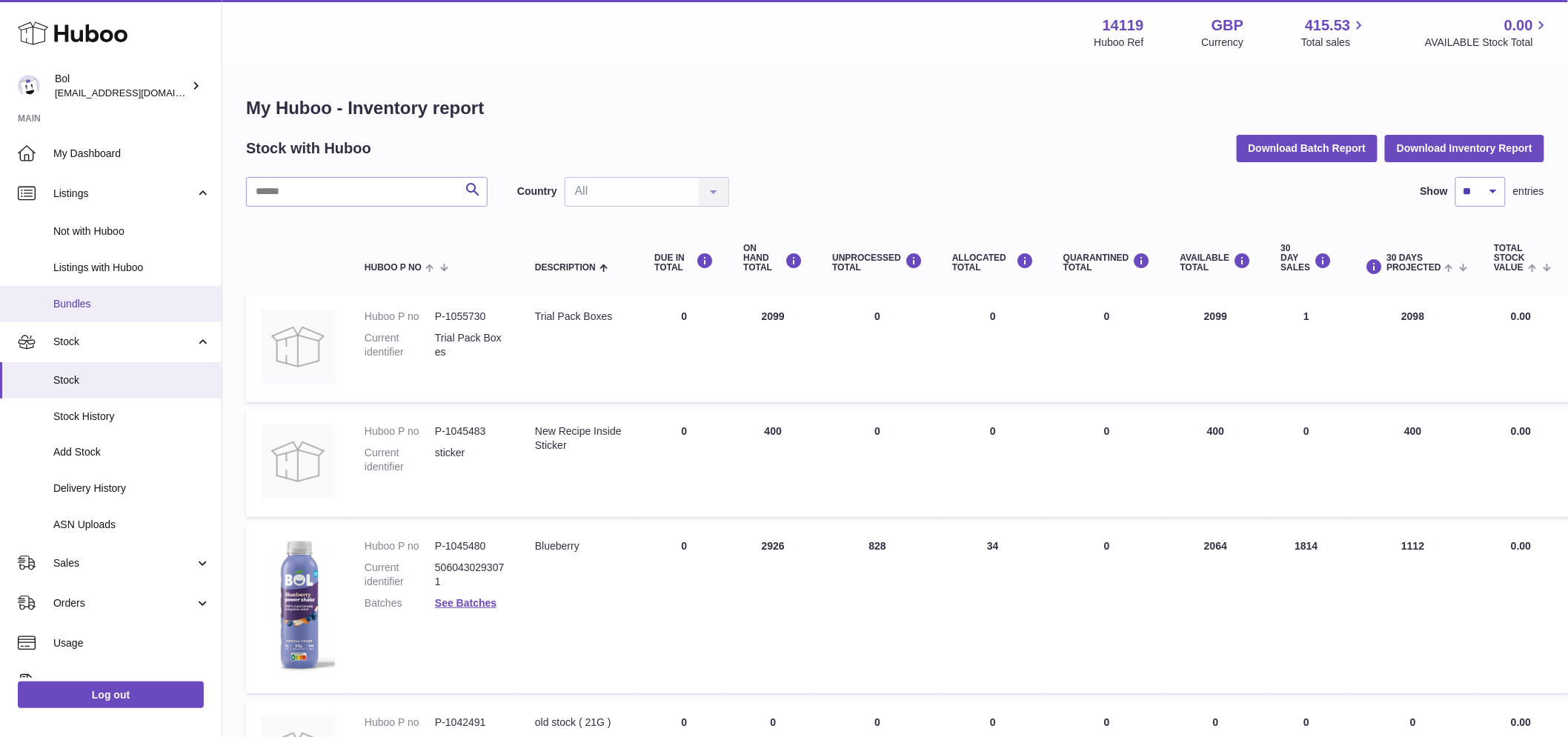
click at [99, 303] on span "Bundles" at bounding box center [131, 304] width 157 height 14
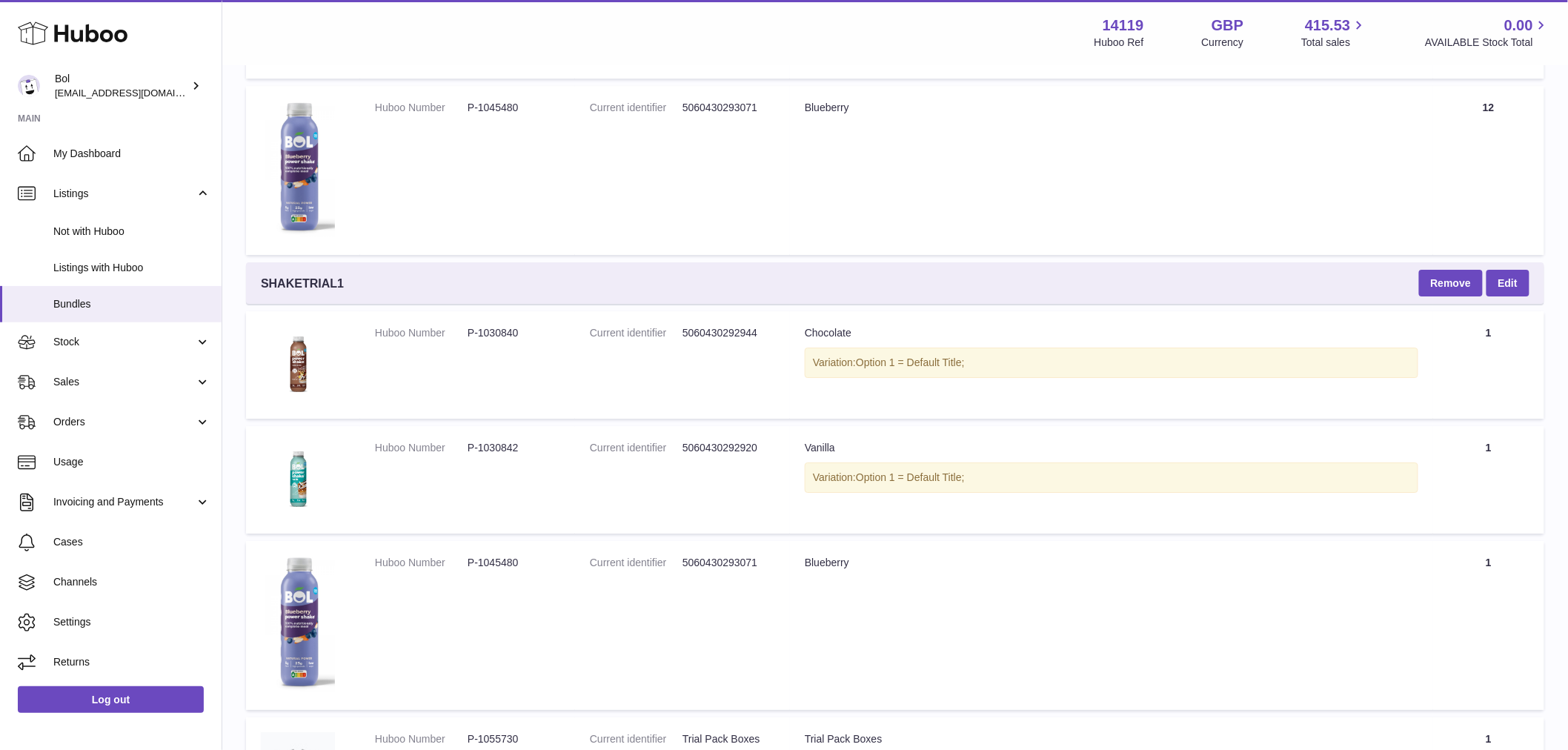
scroll to position [1950, 0]
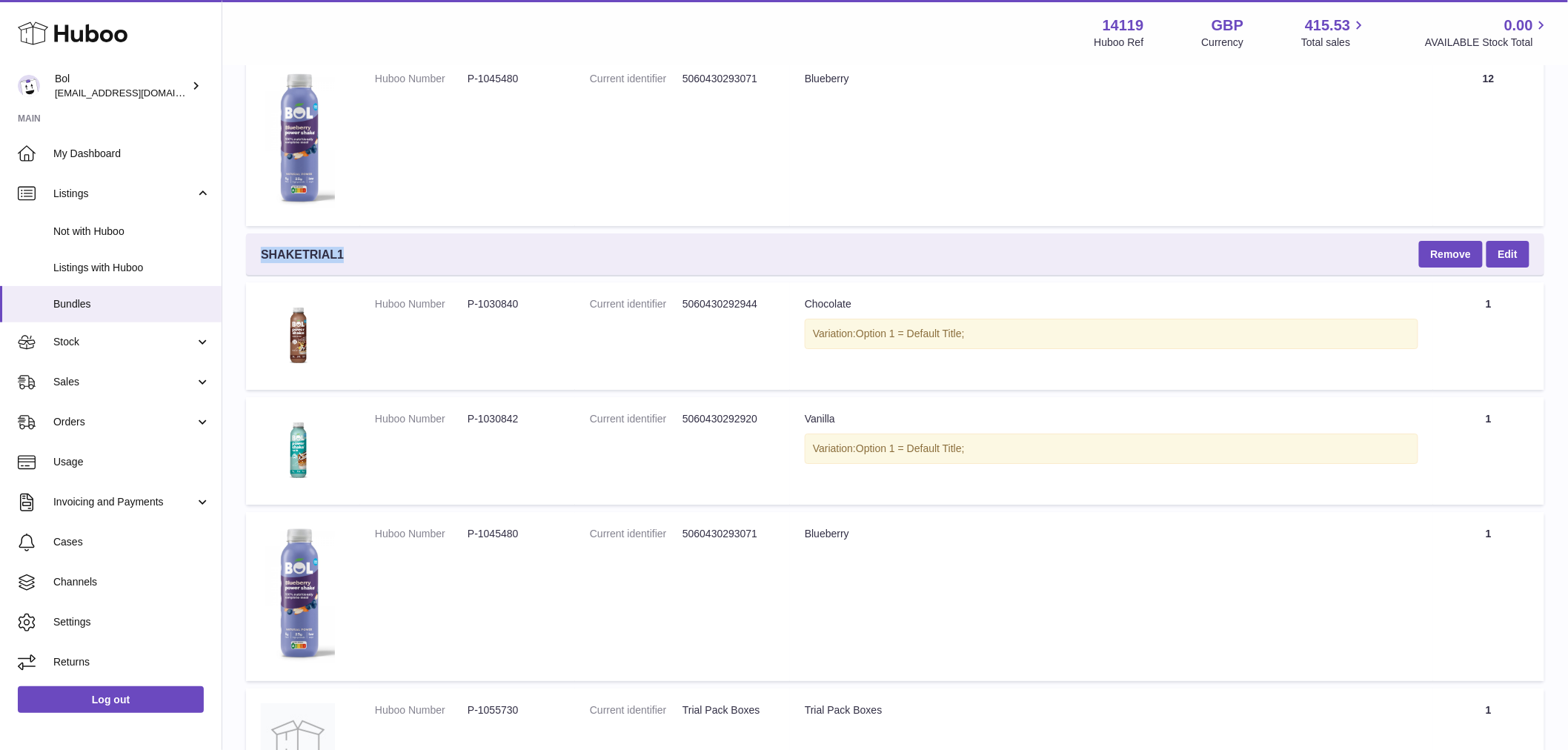
drag, startPoint x: 350, startPoint y: 247, endPoint x: 261, endPoint y: 245, distance: 89.0
click at [261, 245] on div "SHAKETRIAL1 Remove Edit" at bounding box center [895, 254] width 1298 height 42
click at [405, 250] on div "SHAKETRIAL1 Remove Edit" at bounding box center [895, 254] width 1298 height 42
click at [746, 575] on td "Current identifier 5060430293071" at bounding box center [682, 597] width 215 height 169
click at [730, 439] on td "Current identifier 5060430292920" at bounding box center [682, 452] width 215 height 108
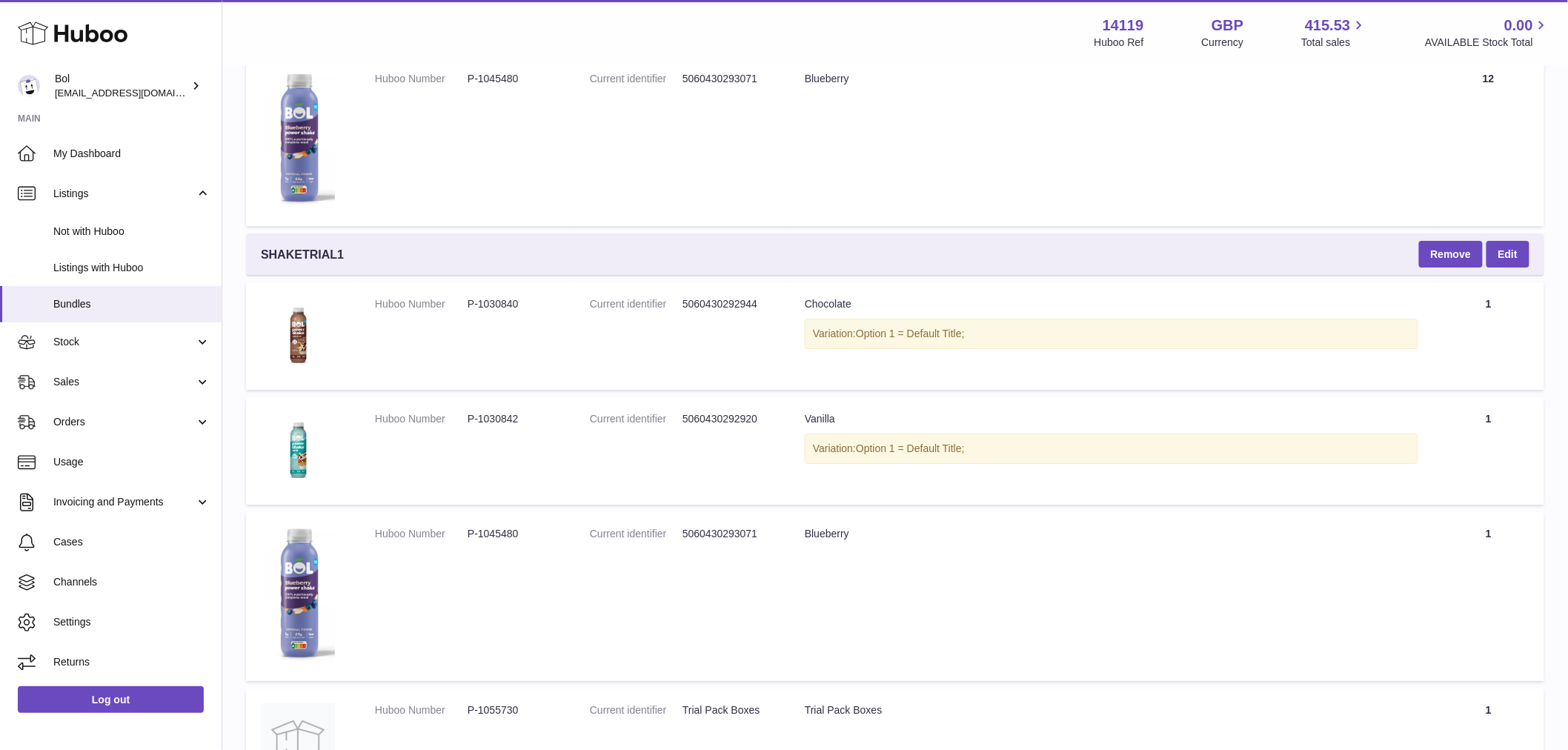
click at [712, 320] on td "Current identifier 5060430292944" at bounding box center [682, 337] width 215 height 108
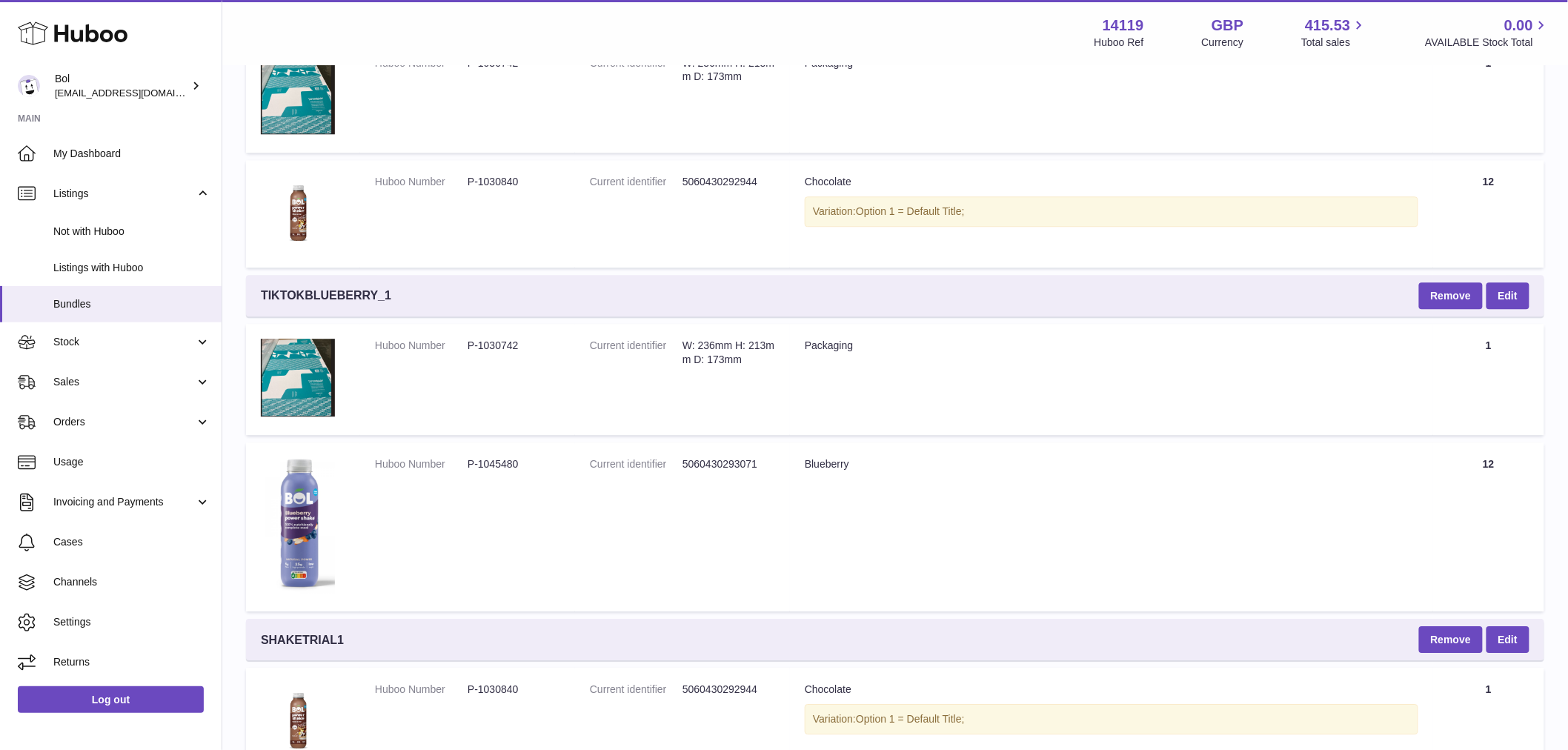
scroll to position [1703, 0]
